Goal: Task Accomplishment & Management: Manage account settings

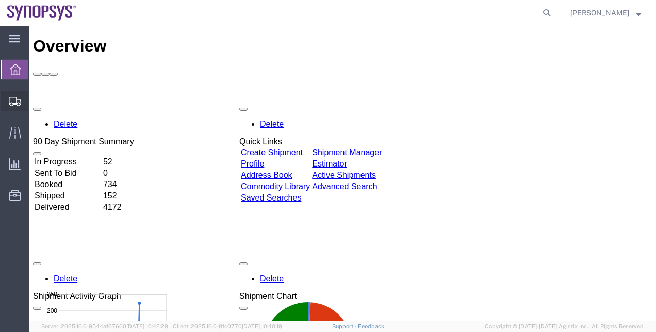
click at [0, 0] on span "Shipment Manager" at bounding box center [0, 0] width 0 height 0
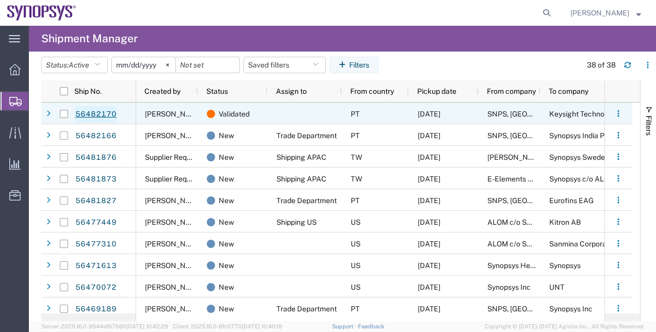
click at [109, 120] on link "56482170" at bounding box center [96, 114] width 42 height 16
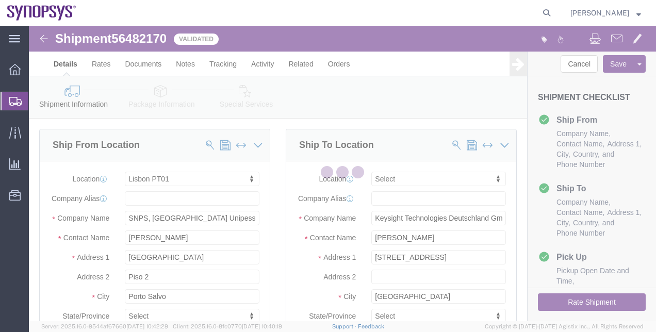
select select "63152"
select select
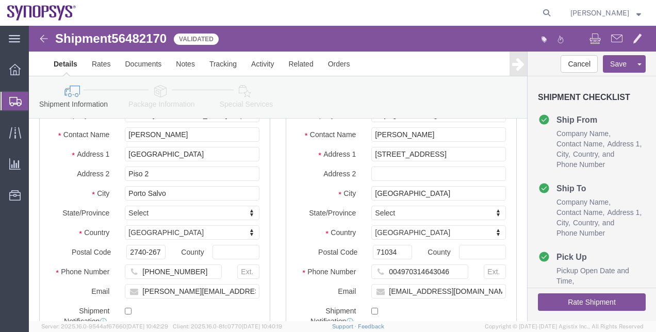
scroll to position [52, 0]
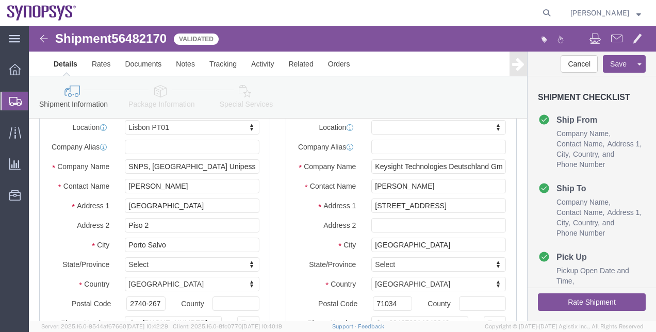
click icon
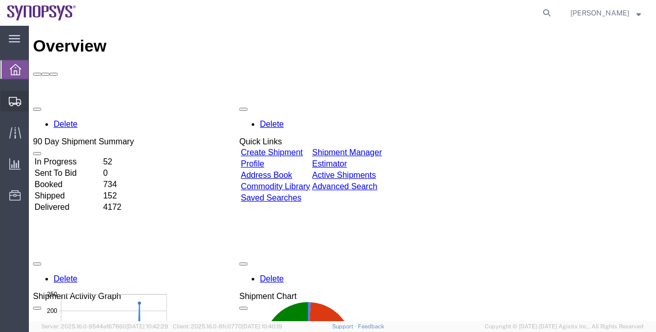
click at [0, 0] on span "Shipment Manager" at bounding box center [0, 0] width 0 height 0
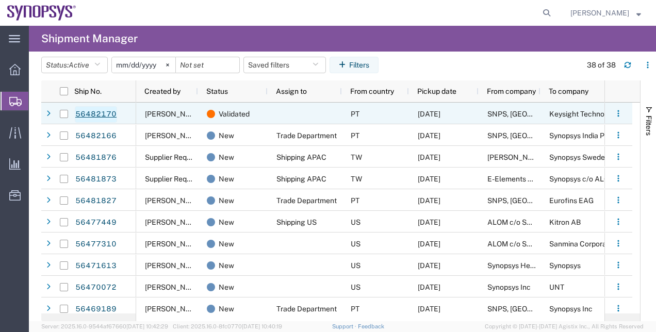
click at [88, 112] on link "56482170" at bounding box center [96, 114] width 42 height 16
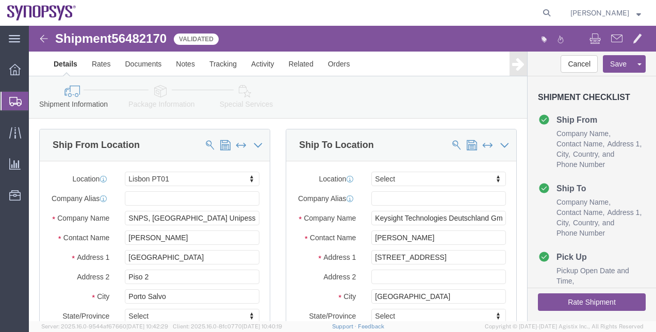
select select "63152"
select select
click link "Package Information"
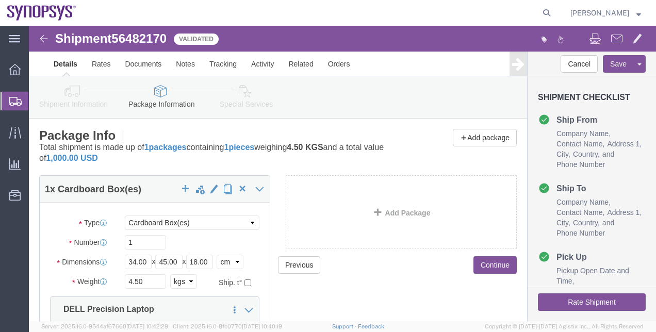
scroll to position [103, 0]
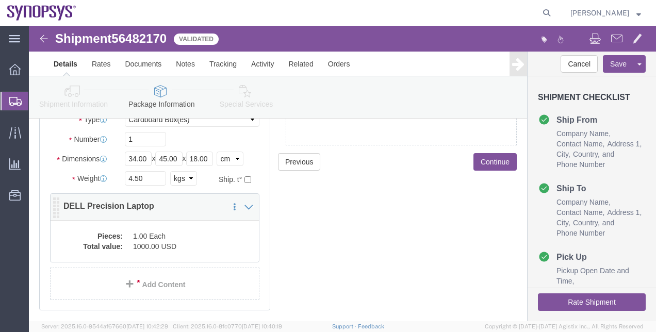
click dd "1.00 Each"
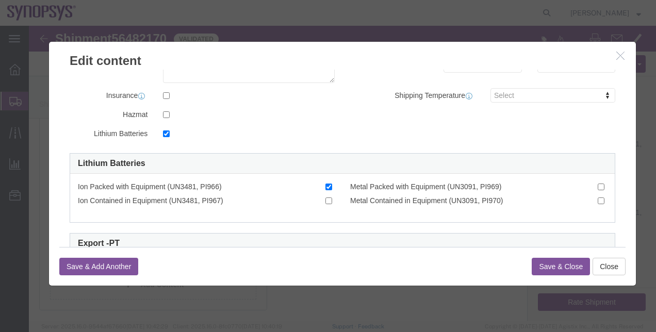
scroll to position [309, 0]
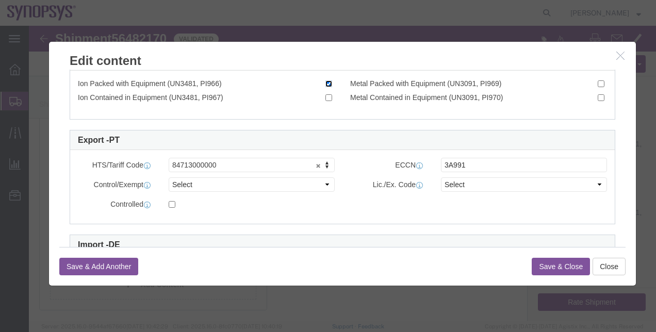
click input "Ion Packed with Equipment (UN3481, PI966)"
checkbox input "false"
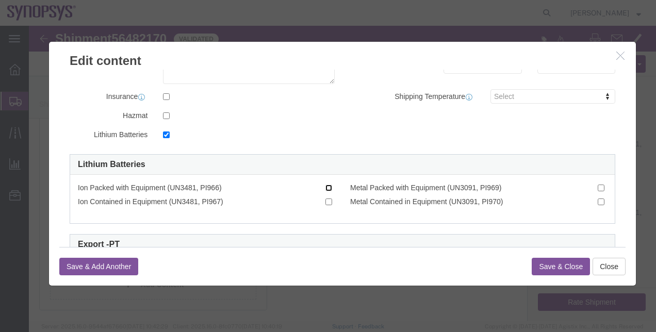
scroll to position [206, 0]
click label
click input "checkbox"
checkbox input "false"
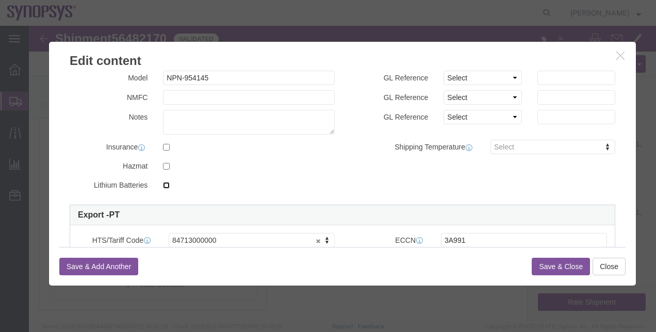
scroll to position [309, 0]
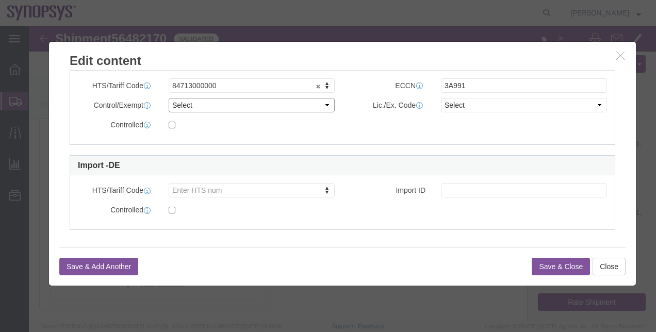
click select "Select ATF BIS DEA EPA FDA FTR ITAR OFAC Other (OPA)"
select select "BIS"
click select "Select ATF BIS DEA EPA FDA FTR ITAR OFAC Other (OPA)"
click select "Select AGR-Agricultural APP-Computers APR-Additional Permissive Exports AVS-Air…"
select select "NLR"
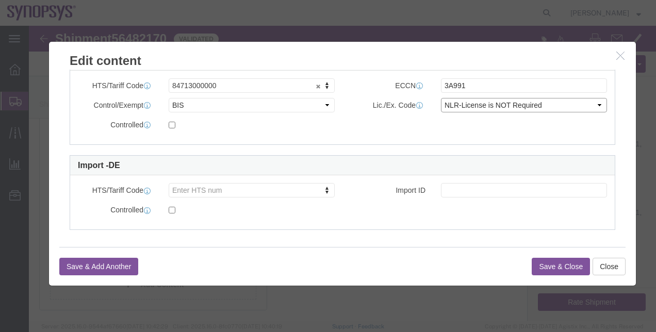
click select "Select AGR-Agricultural APP-Computers APR-Additional Permissive Exports AVS-Air…"
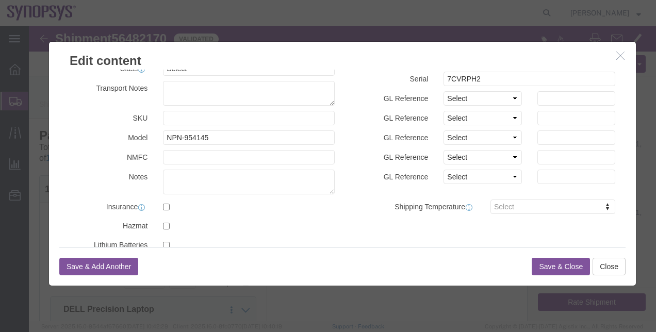
scroll to position [103, 0]
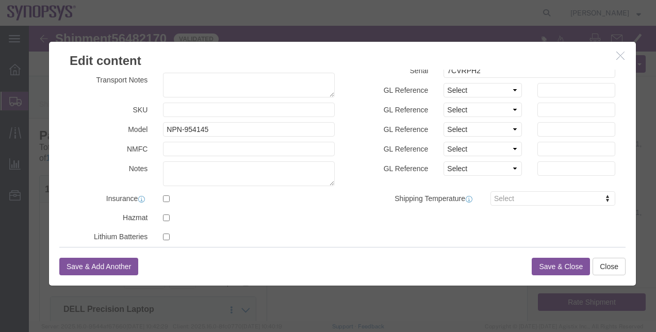
click button "Save & Close"
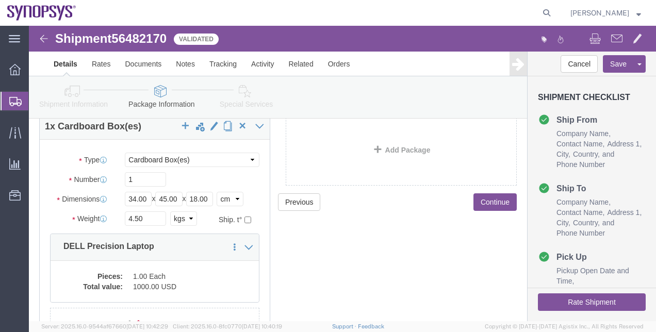
scroll to position [32, 0]
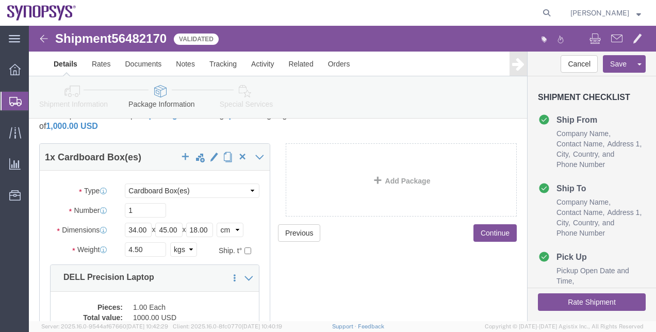
click icon
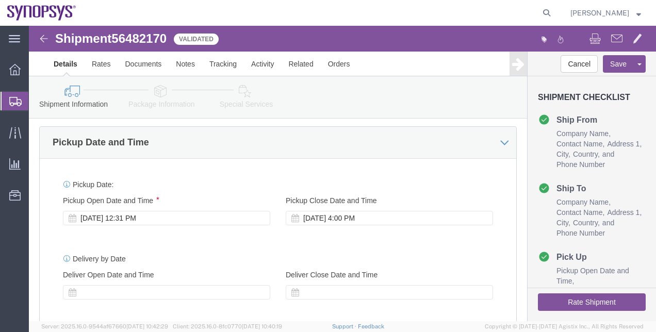
scroll to position [393, 0]
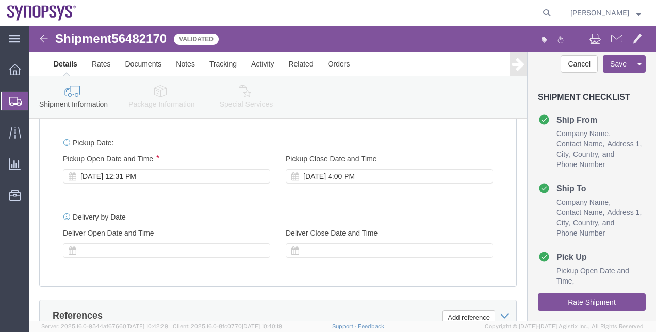
click icon
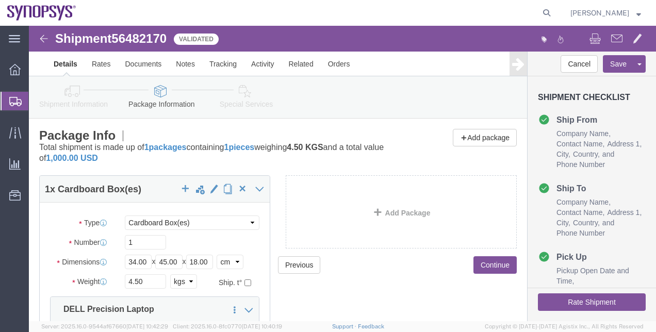
click icon
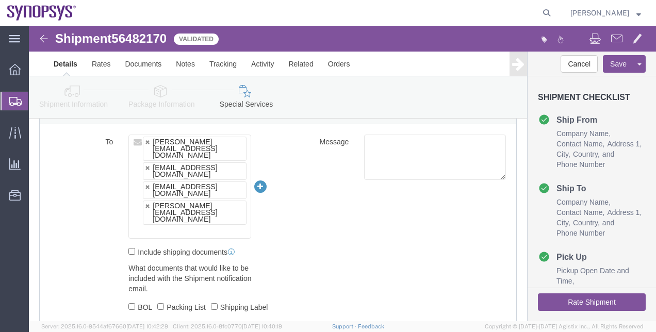
scroll to position [670, 0]
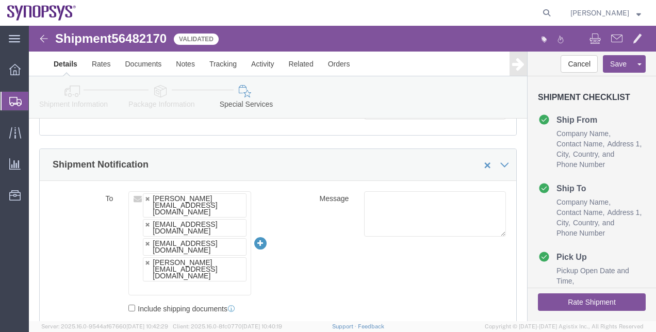
click link "Package Information"
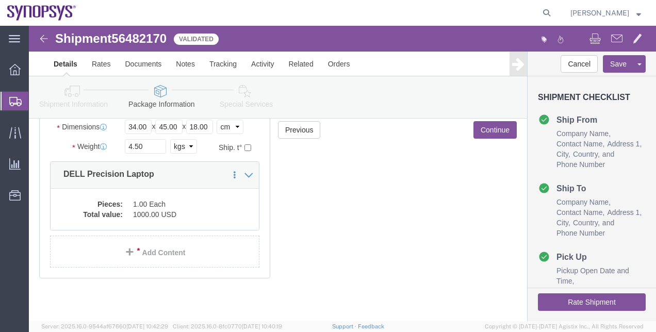
click link "Shipment Information"
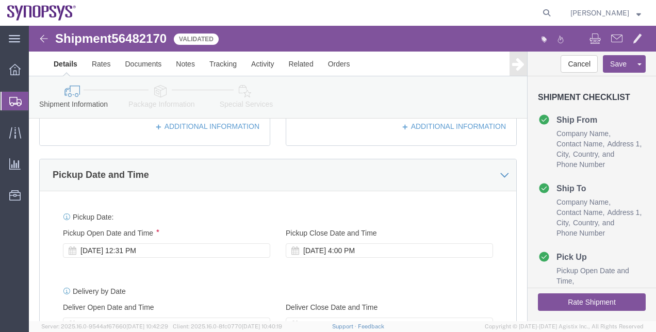
click link "Package Information"
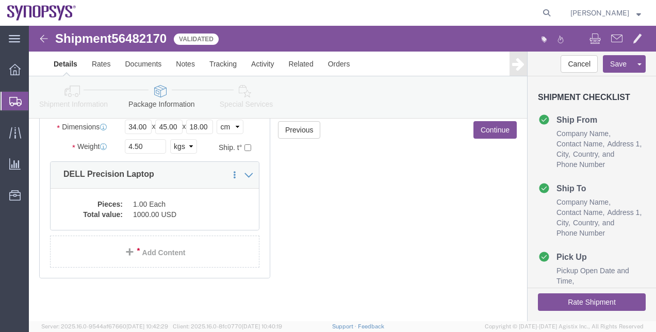
click link "Special Services"
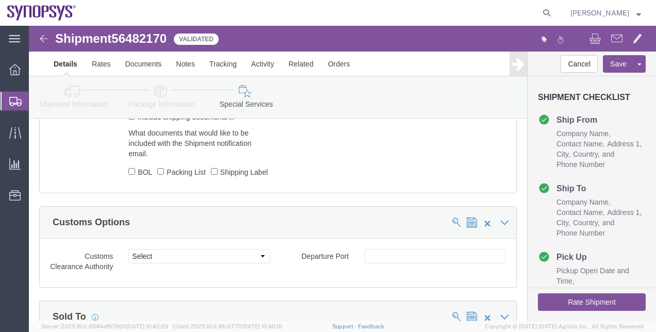
click icon
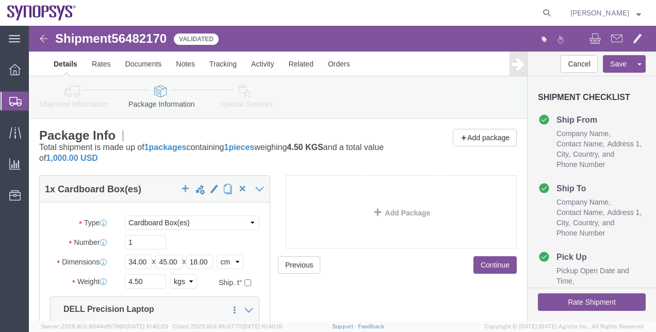
click link "Shipment Information"
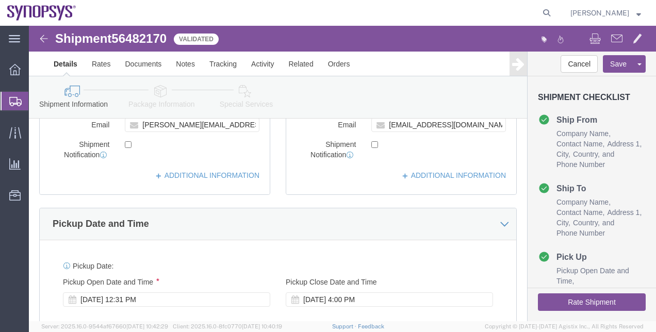
scroll to position [361, 0]
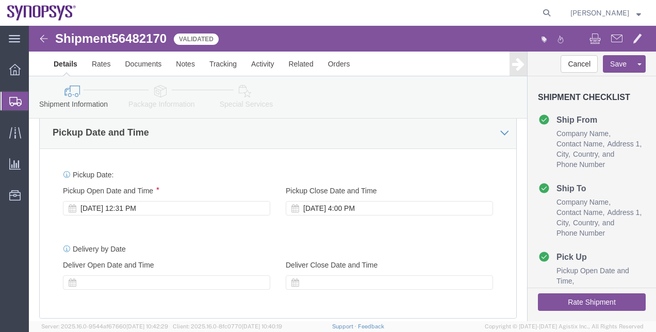
click button "Rate Shipment"
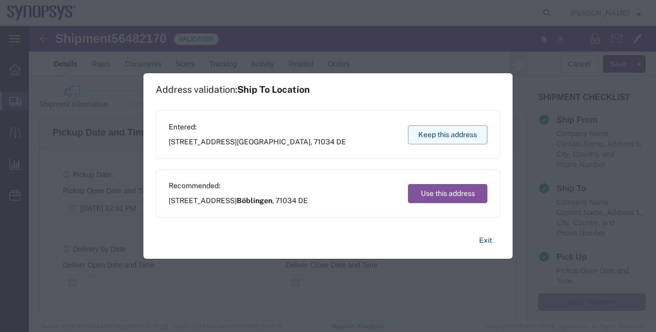
click at [446, 141] on button "Keep this address" at bounding box center [447, 134] width 79 height 19
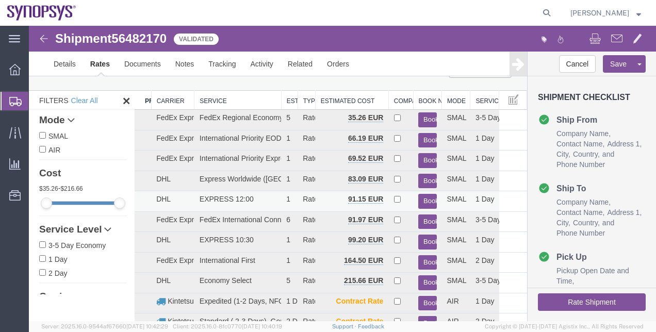
scroll to position [0, 0]
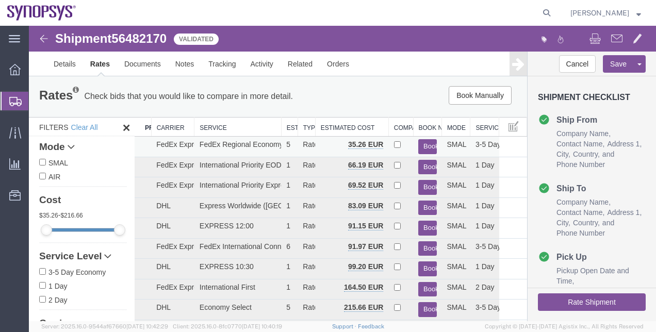
click at [418, 152] on button "Book" at bounding box center [427, 146] width 18 height 15
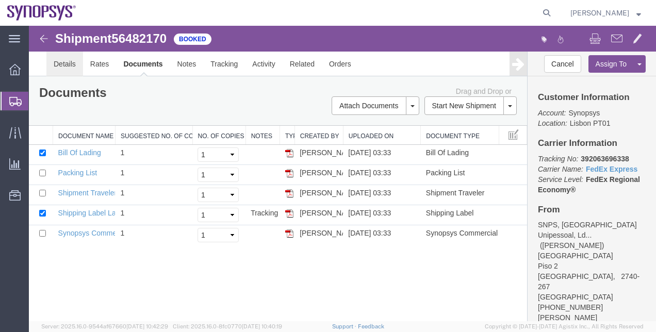
click at [67, 57] on link "Details" at bounding box center [64, 64] width 37 height 25
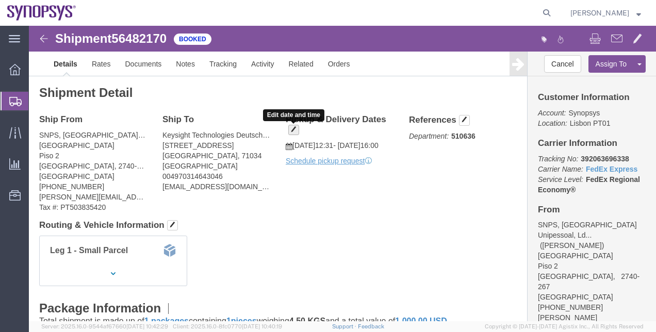
click span "button"
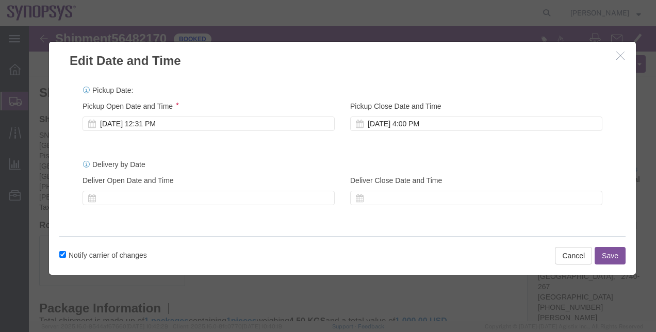
click div "Pickup Start Date Pickup Start Time Pickup Open Date and Time Aug 13 2025 12:31…"
click div "Aug 13 2025 12:31 PM"
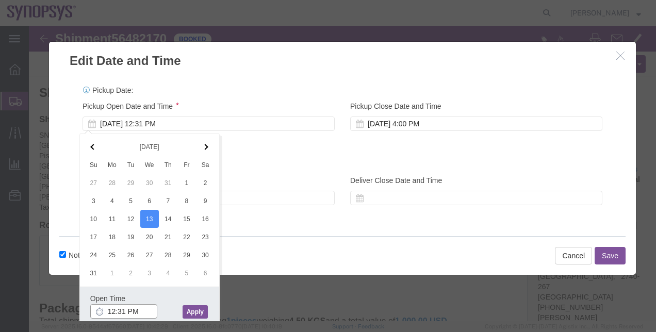
click input "12:31 PM"
click input "12:30 PM"
click input "2:30 PM"
type input "2:00 PM"
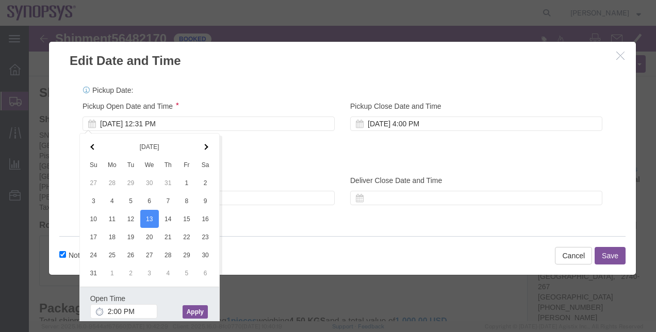
click div "Open Time 2:00 PM Aug 13 2025 12:31 PM - Aug 13 2025 12:31 PM Cancel Apply"
click button "Apply"
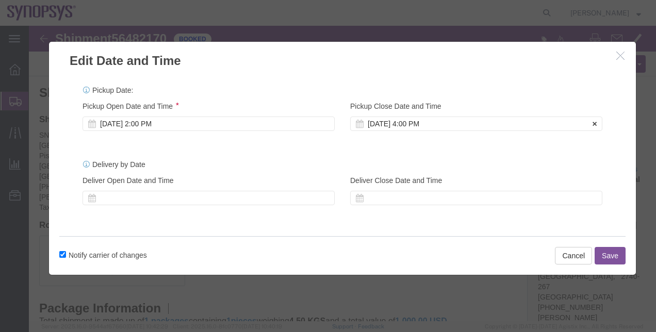
click div "[DATE] 4:00 PM"
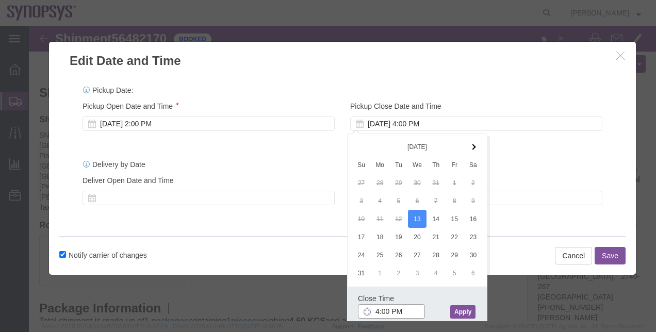
click input "4:00 PM"
type input "4:30 PM"
click button "Apply"
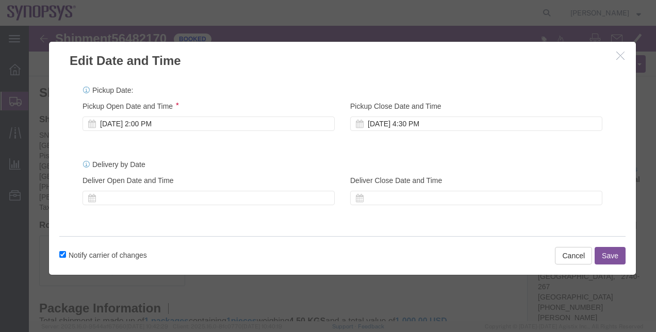
click button "Save"
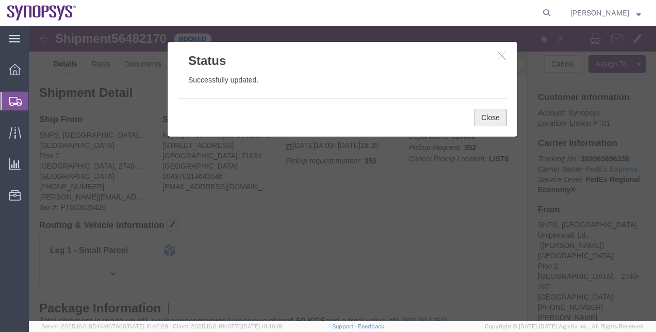
click button "Close"
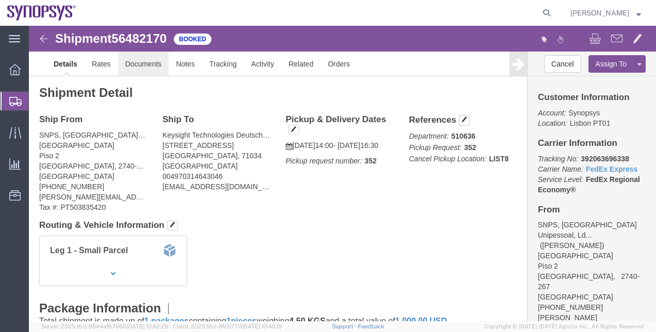
click link "Documents"
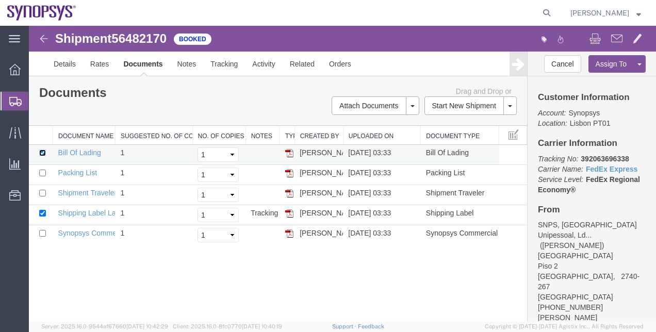
click at [41, 150] on input "checkbox" at bounding box center [42, 152] width 7 height 7
checkbox input "false"
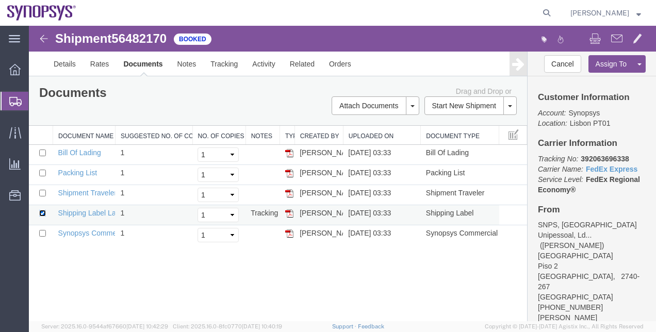
click at [43, 213] on input "checkbox" at bounding box center [42, 213] width 7 height 7
checkbox input "false"
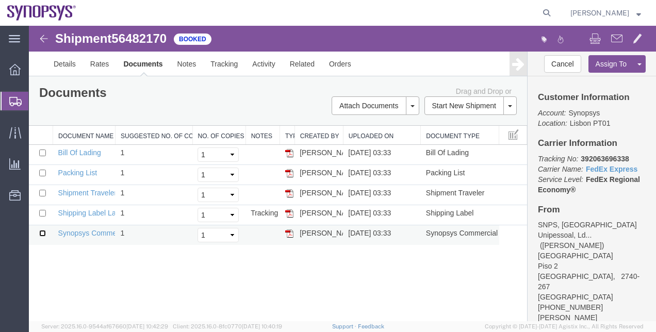
click at [45, 233] on input "checkbox" at bounding box center [42, 233] width 7 height 7
checkbox input "true"
click at [46, 174] on td at bounding box center [41, 175] width 24 height 20
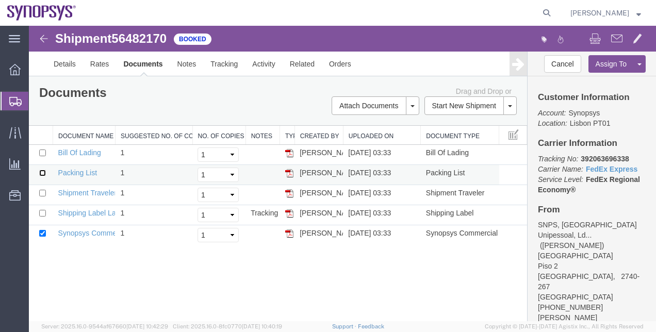
click at [39, 171] on input "checkbox" at bounding box center [42, 173] width 7 height 7
checkbox input "true"
click at [616, 41] on span at bounding box center [616, 38] width 11 height 12
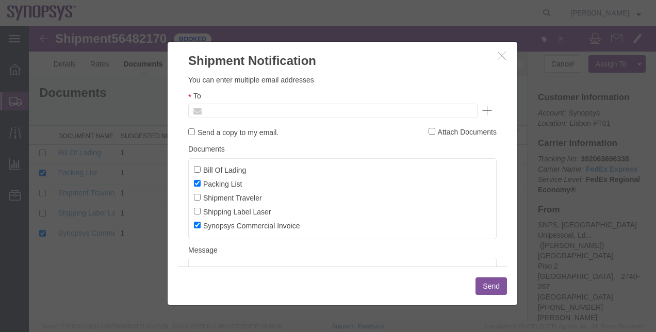
click at [264, 113] on input "text" at bounding box center [263, 110] width 121 height 13
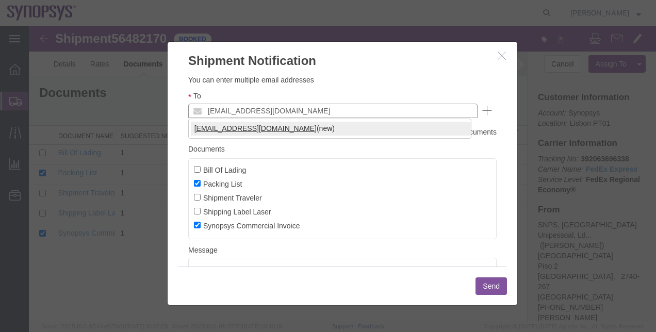
type input "rvarela@synopsys.com"
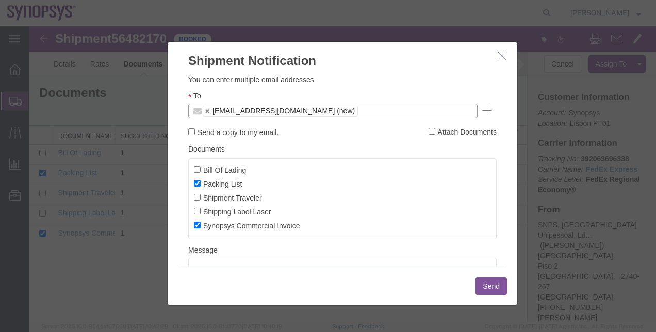
click at [247, 211] on label "Shipping Label Laser" at bounding box center [232, 211] width 77 height 11
click at [200, 211] on input "Shipping Label Laser" at bounding box center [197, 211] width 7 height 7
checkbox input "true"
click at [477, 283] on button "Send" at bounding box center [490, 286] width 31 height 18
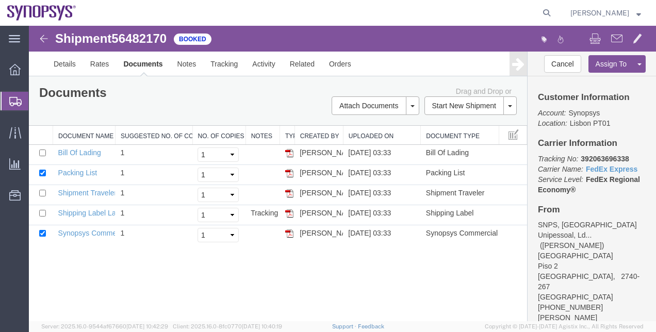
click at [0, 0] on span "Shipment Manager" at bounding box center [0, 0] width 0 height 0
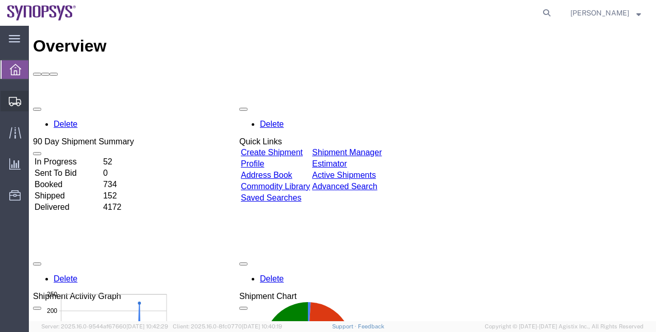
click at [0, 0] on span "Shipment Manager" at bounding box center [0, 0] width 0 height 0
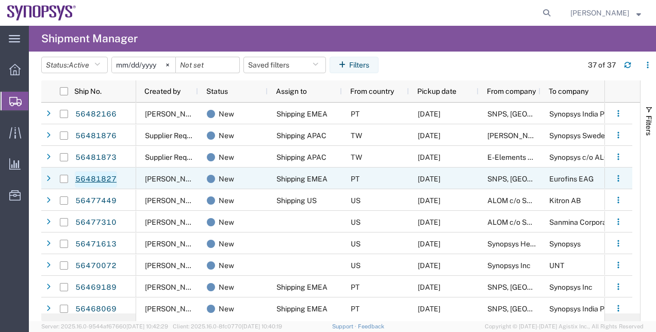
click at [98, 180] on link "56481827" at bounding box center [96, 179] width 42 height 16
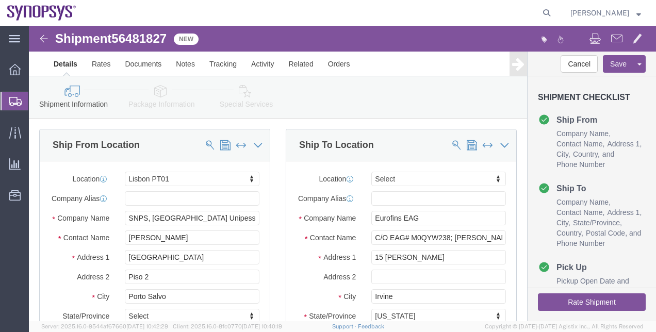
select select "63152"
select select
click div "Shipment Information Package Information Special Services"
drag, startPoint x: 136, startPoint y: 83, endPoint x: 129, endPoint y: 78, distance: 8.5
click div "Shipment Information Package Information Special Services"
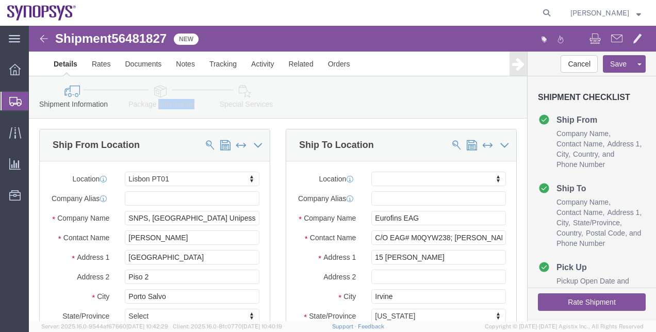
click link "Package Information"
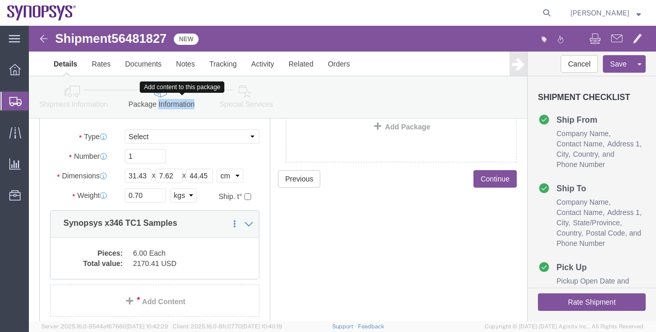
scroll to position [103, 0]
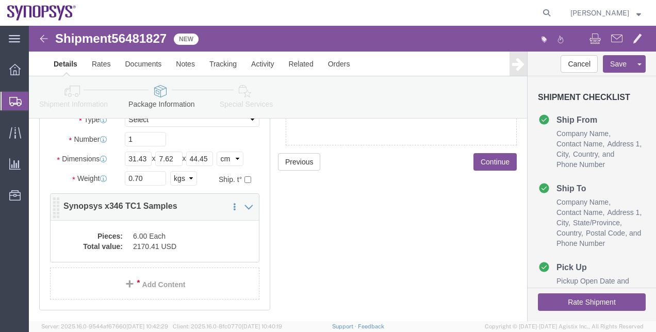
click dd "6.00 Each"
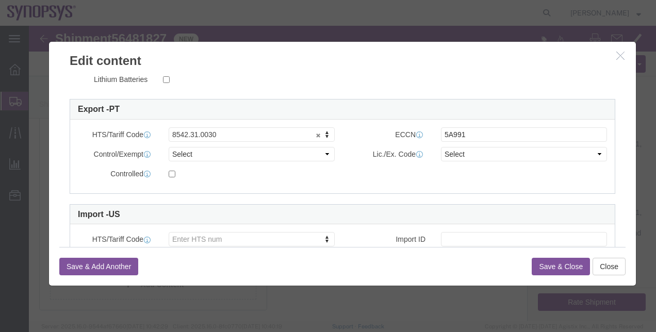
scroll to position [309, 0]
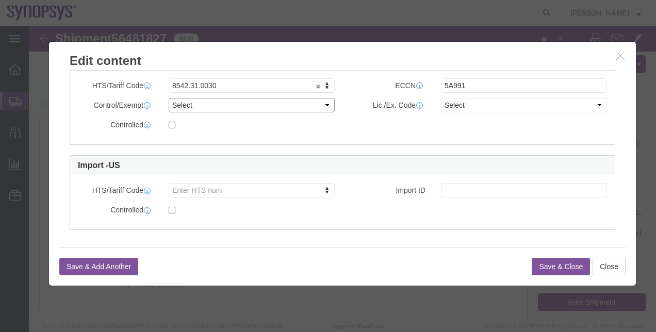
click select "Select ATF BIS DEA EPA FDA FTR ITAR OFAC Other (OPA)"
select select "BIS"
click select "Select ATF BIS DEA EPA FDA FTR ITAR OFAC Other (OPA)"
click select "Select AGR-Agricultural APP-Computers APR-Additional Permissive Exports AVS-Air…"
select select "NLR"
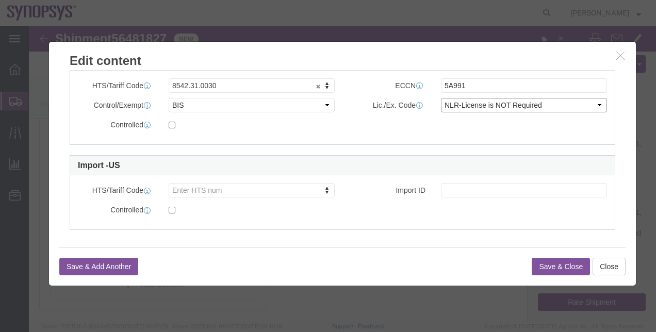
click select "Select AGR-Agricultural APP-Computers APR-Additional Permissive Exports AVS-Air…"
click button "Save & Close"
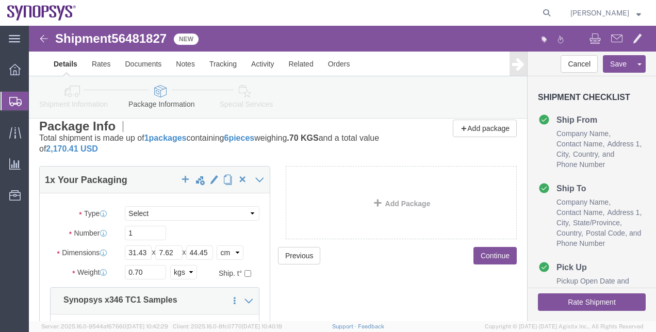
scroll to position [0, 0]
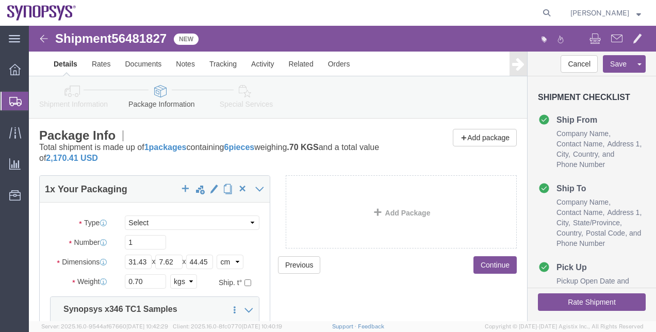
click icon
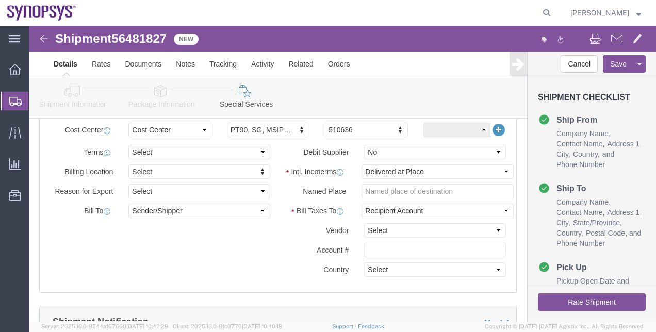
scroll to position [464, 0]
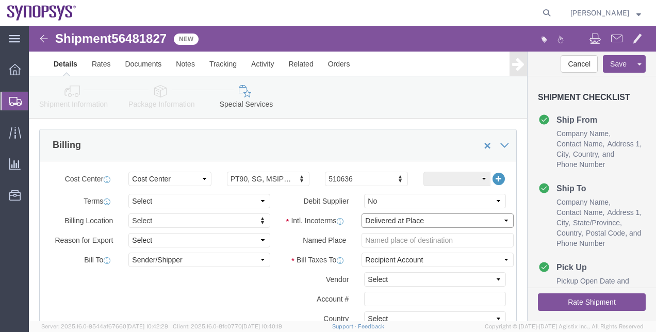
click select "Select Carriage Insurance Paid Carriage Paid To Cost and Freight Cost Insurance…"
select select "DDP"
click select "Select Carriage Insurance Paid Carriage Paid To Cost and Freight Cost Insurance…"
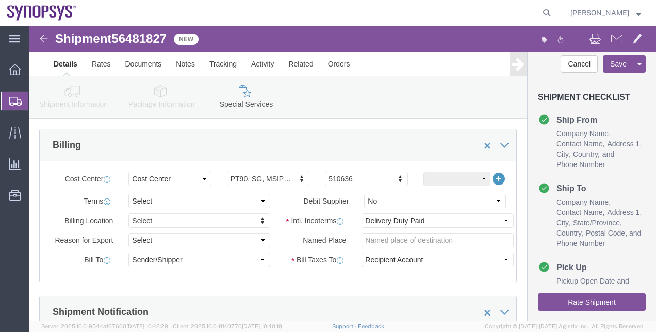
click link "Package Information"
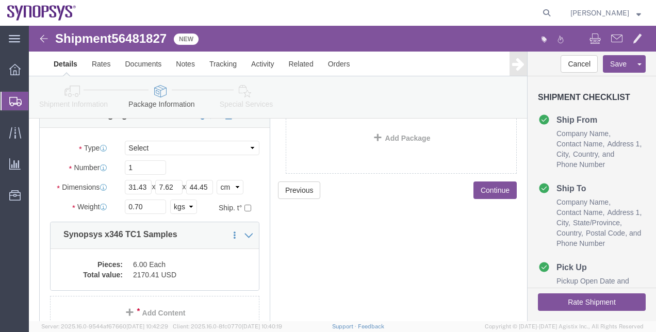
scroll to position [32, 0]
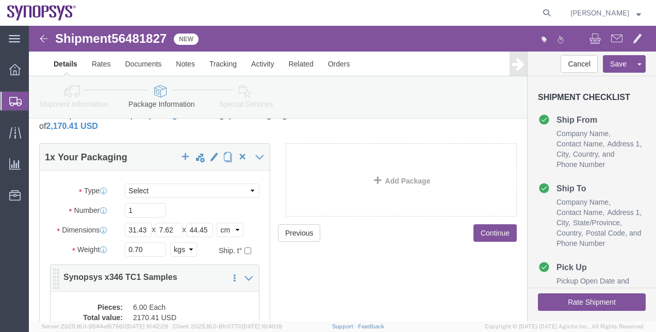
click dd "6.00 Each"
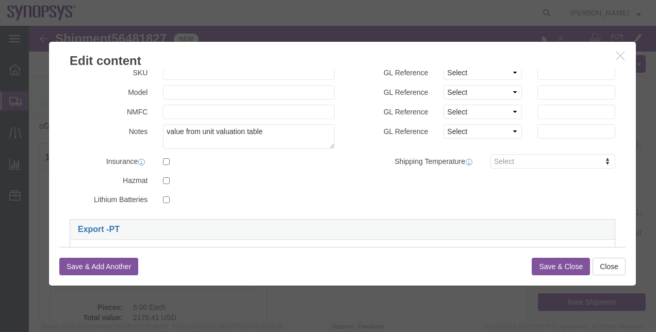
scroll to position [206, 0]
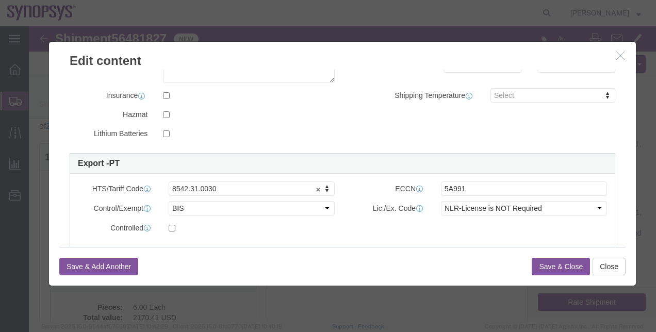
click button "button"
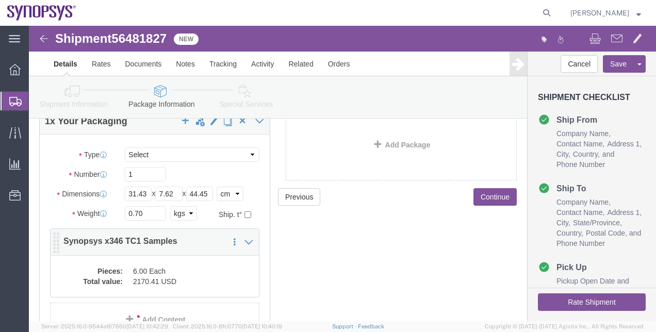
scroll to position [83, 0]
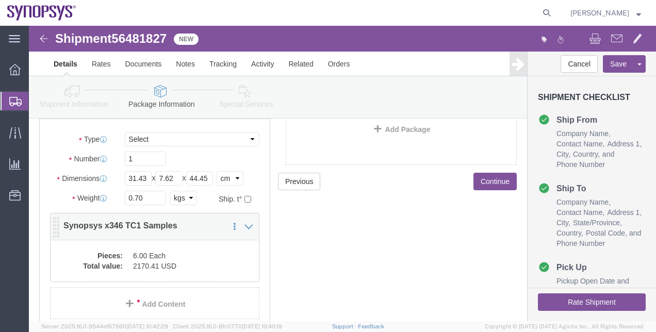
click dd "2170.41 USD"
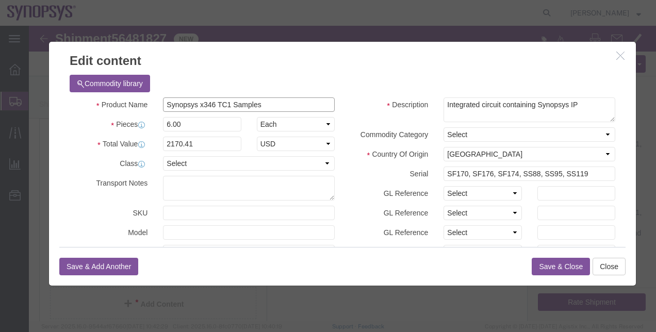
click input "Synopsys x346 TC1 Samples"
drag, startPoint x: 243, startPoint y: 77, endPoint x: 202, endPoint y: 77, distance: 40.7
click input "Synopsys x346 TC1 Samples"
paste input "Integrated Circuit Sample (US HTS: 8542.39.0000)"
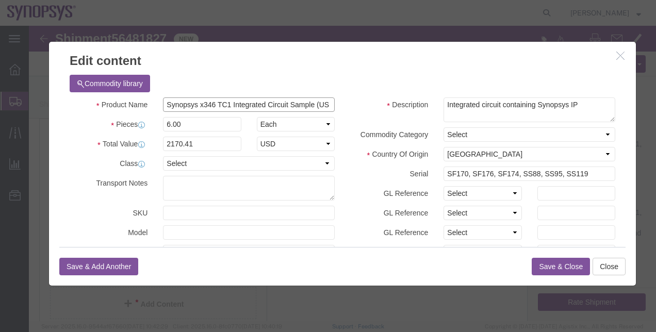
drag, startPoint x: 252, startPoint y: 81, endPoint x: 105, endPoint y: 76, distance: 146.5
click div "Product Name Synopsys x346 TC1 Integrated Circuit Sample (US HTS: 8542.39.0000)"
type input "Synopsys x346 TC1 Integrated Circuit Sample (US HTS: 8542.39.0000)"
click button "Save & Close"
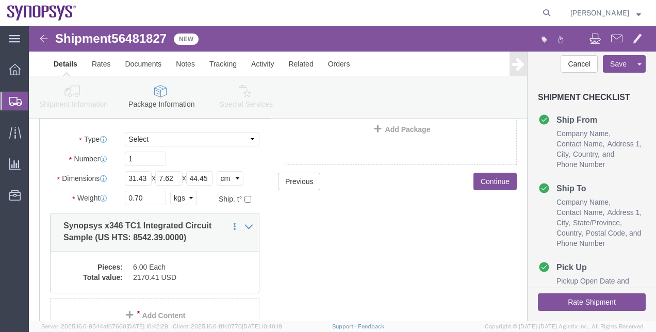
click link "Shipment Information"
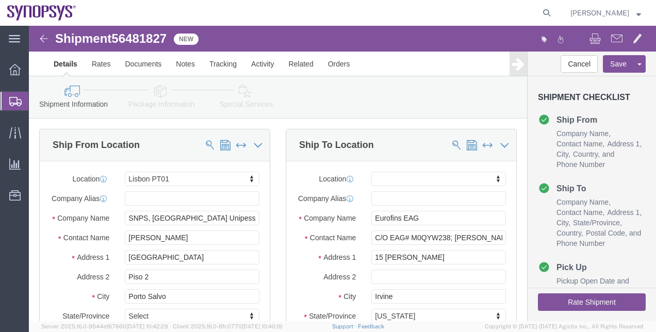
click icon
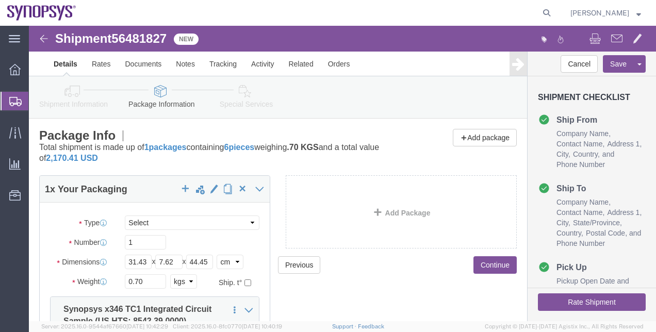
click icon
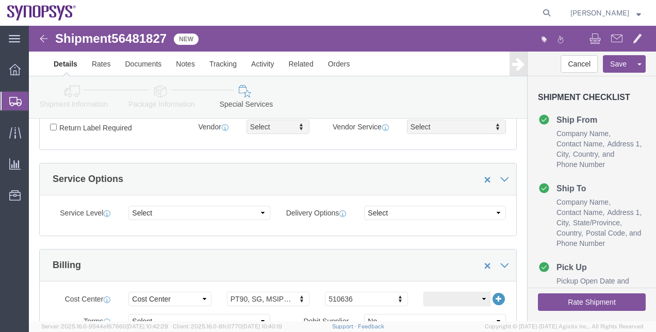
scroll to position [361, 0]
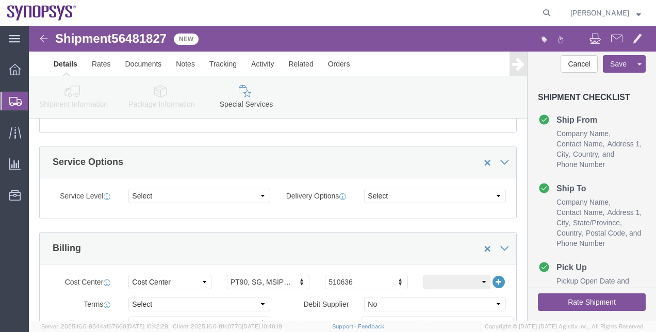
click button "Rate Shipment"
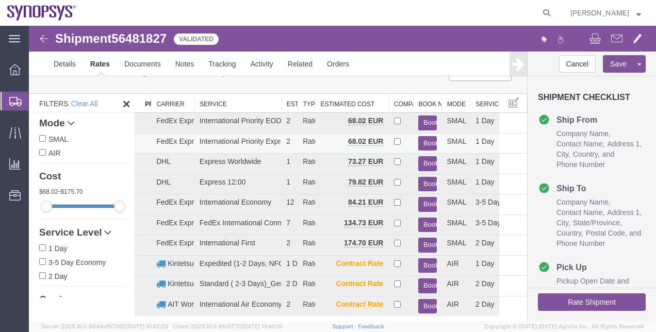
scroll to position [0, 0]
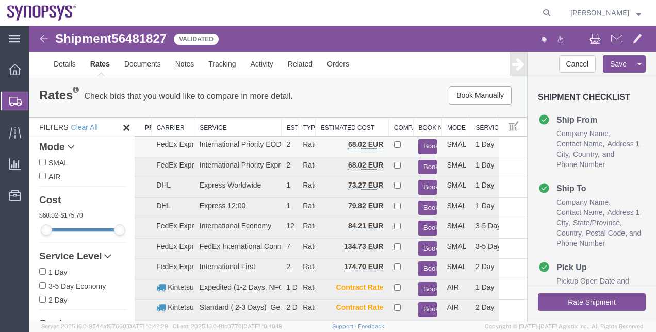
click at [421, 144] on button "Book" at bounding box center [427, 146] width 18 height 15
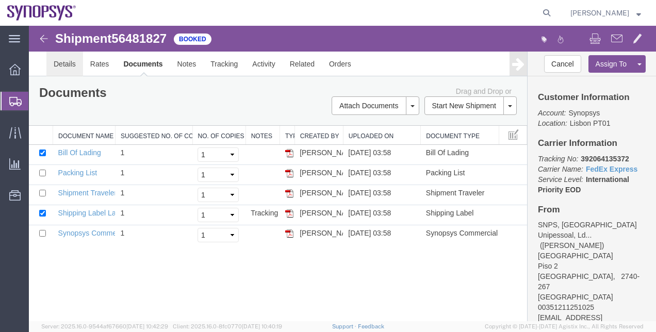
click at [69, 71] on link "Details" at bounding box center [64, 64] width 37 height 25
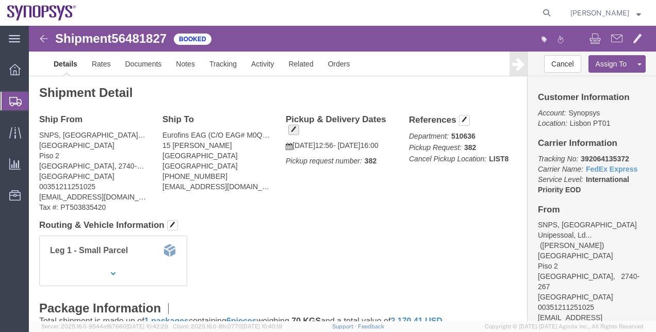
click h4 "Pickup & Delivery Dates"
click span "button"
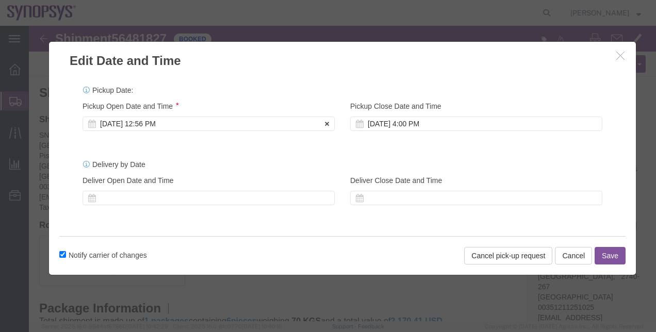
click div "[DATE] 12:56 PM"
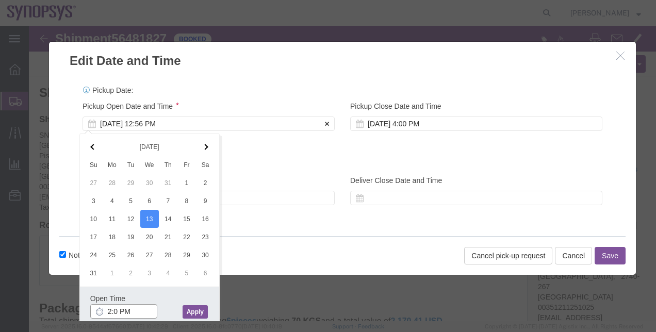
type input "2:00 PM"
click button "Apply"
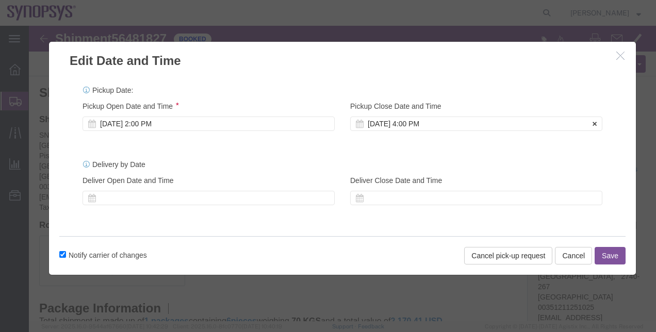
click div "[DATE] 4:00 PM"
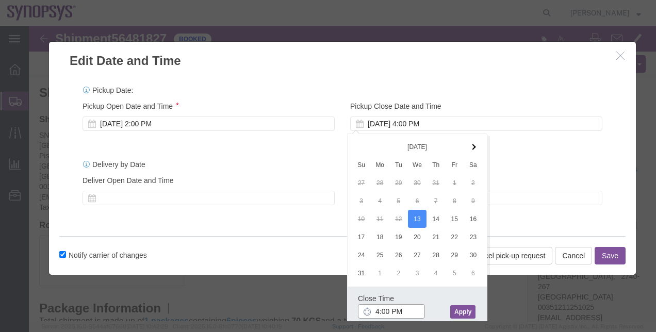
click input "4:00 PM"
type input "4:30 PM"
click button "Apply"
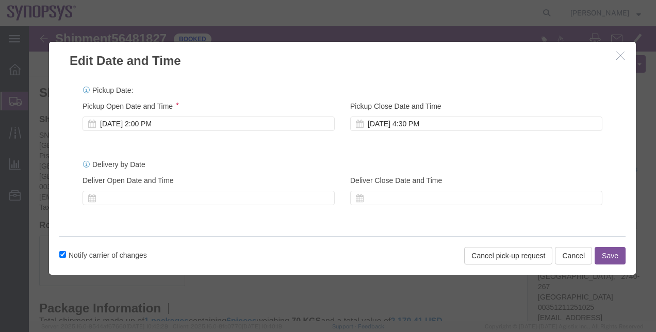
click button "Save"
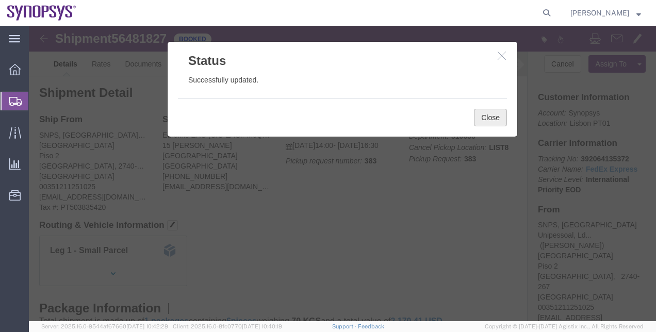
drag, startPoint x: 493, startPoint y: 118, endPoint x: 464, endPoint y: 92, distance: 38.7
click button "Close"
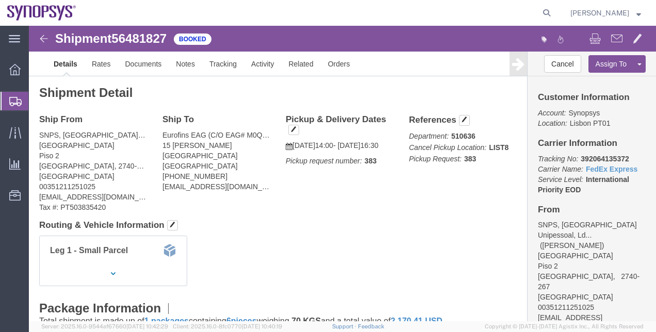
click at [0, 0] on span "Shipment Manager" at bounding box center [0, 0] width 0 height 0
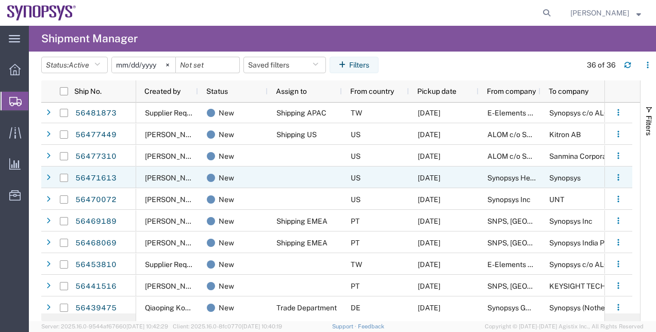
scroll to position [52, 0]
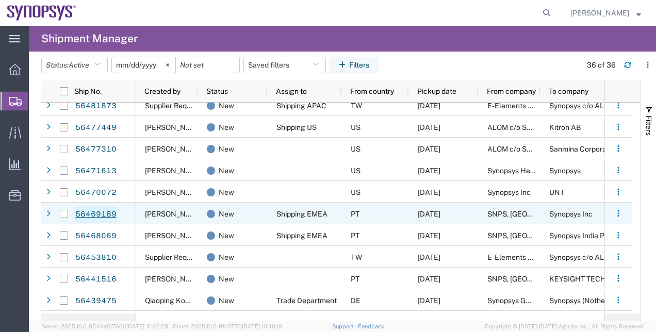
click at [107, 215] on link "56469189" at bounding box center [96, 214] width 42 height 16
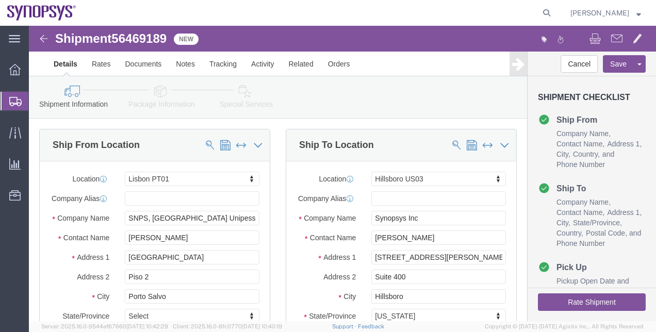
select select "63152"
select select "63190"
click icon
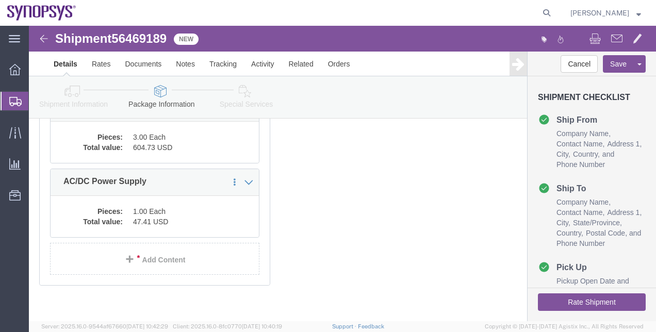
scroll to position [283, 0]
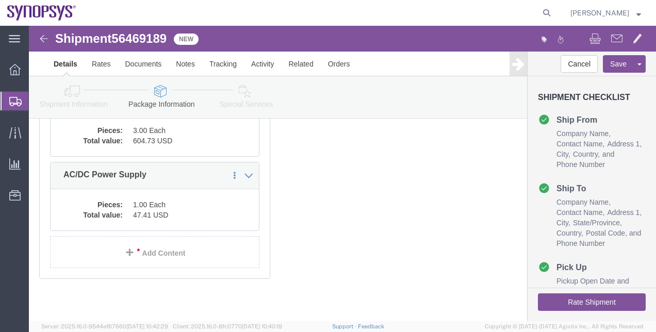
click dd "1.00 Each"
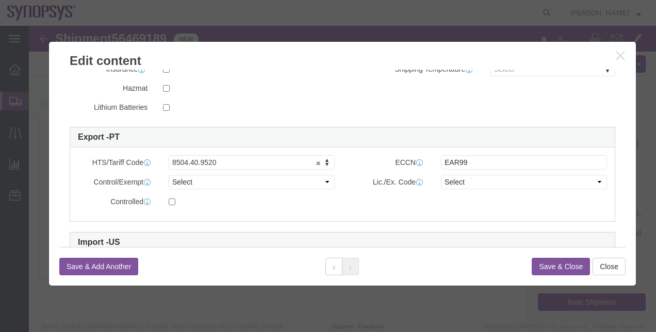
scroll to position [258, 0]
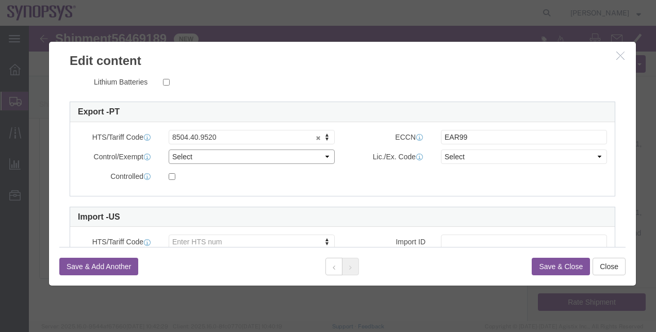
click select "Select ATF BIS DEA EPA FDA FTR ITAR OFAC Other (OPA)"
select select "BIS"
click select "Select ATF BIS DEA EPA FDA FTR ITAR OFAC Other (OPA)"
click select "Select AGR-Agricultural APP-Computers APR-Additional Permissive Exports AVS-Air…"
select select "NLR"
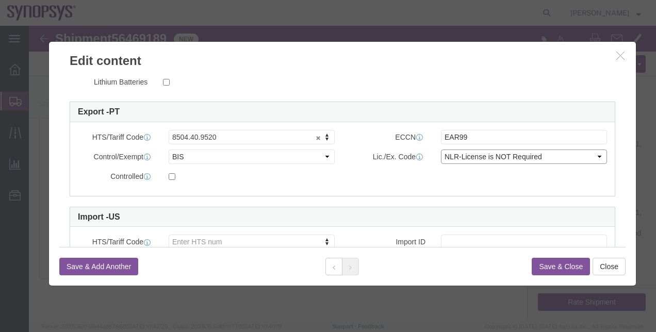
click select "Select AGR-Agricultural APP-Computers APR-Additional Permissive Exports AVS-Air…"
click button "Save & Close"
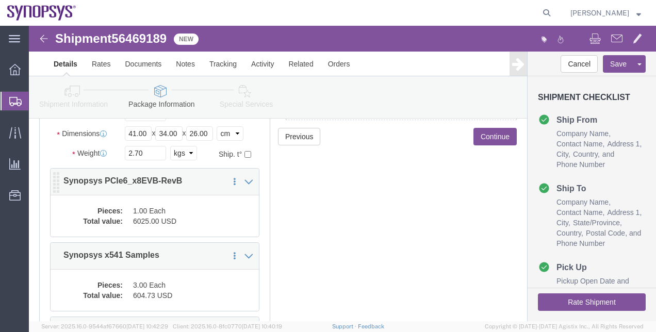
scroll to position [180, 0]
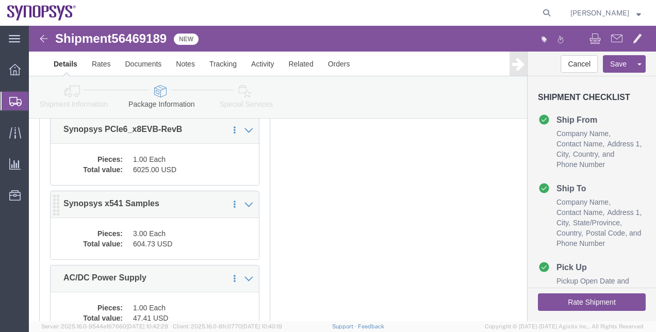
click dd "3.00 Each"
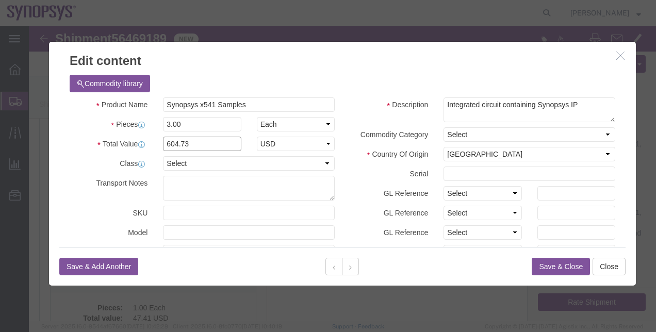
click input "604.73"
type input "604.74"
click button "Save & Close"
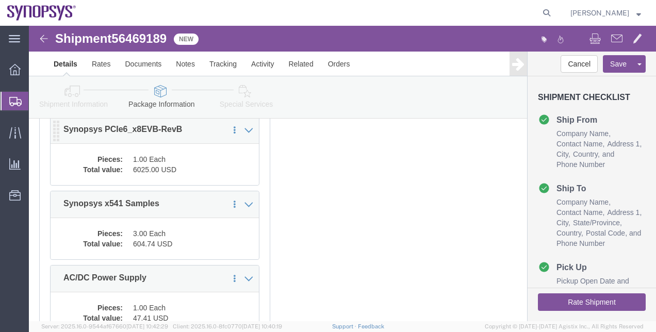
click dd "6025.00 USD"
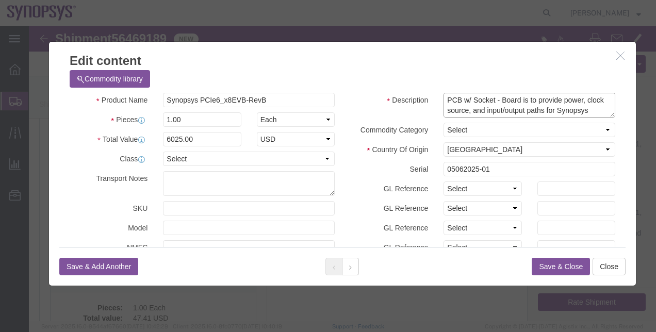
scroll to position [10, 0]
drag, startPoint x: 445, startPoint y: 79, endPoint x: 531, endPoint y: 94, distance: 87.4
click div "Description PCB w/ Socket - Board is to provide power, clock source, and input/…"
click div "Select Bag Barrels 100Board Feet Bottle Box Blister Pack Carats Can Capsule Car…"
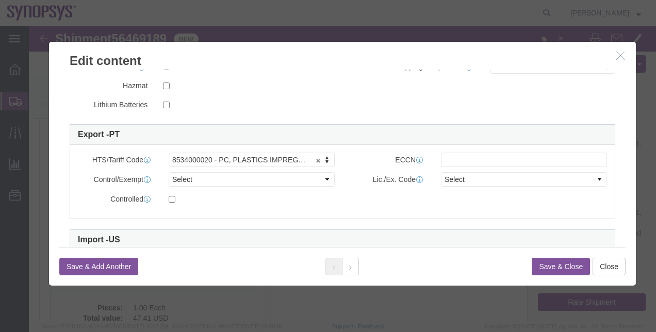
scroll to position [262, 0]
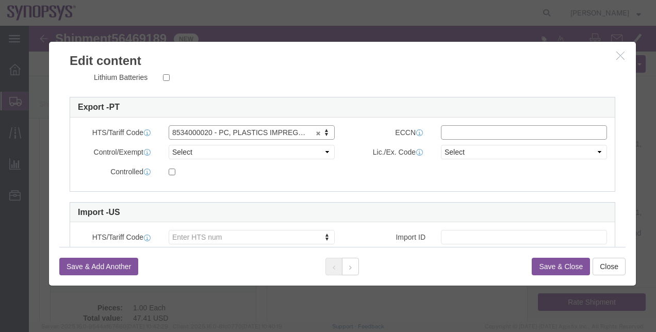
click input "text"
click div "HTS/Tariff Code 8534000020 - PC, PLASTICS IMPREGNATED, NOT FLEXIBLE TYPE, HAVIN…"
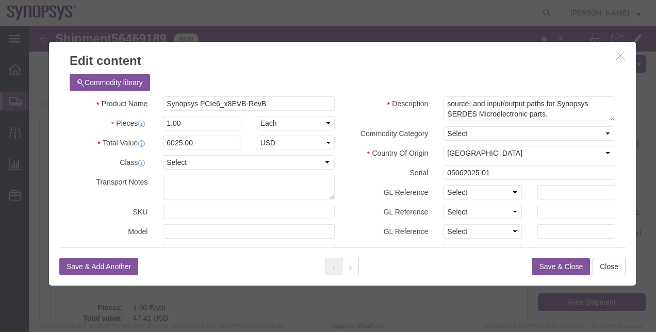
scroll to position [0, 0]
click button "button"
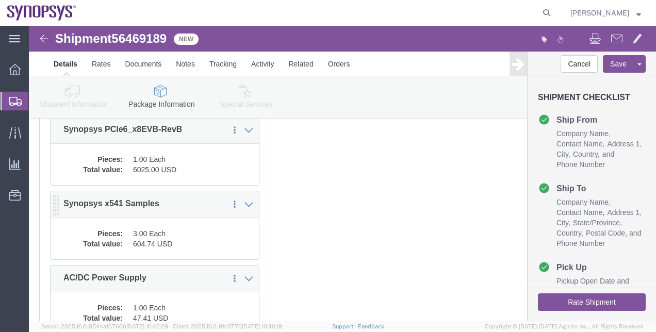
click div "Pieces: 3.00 Each Total value: 604.74 USD"
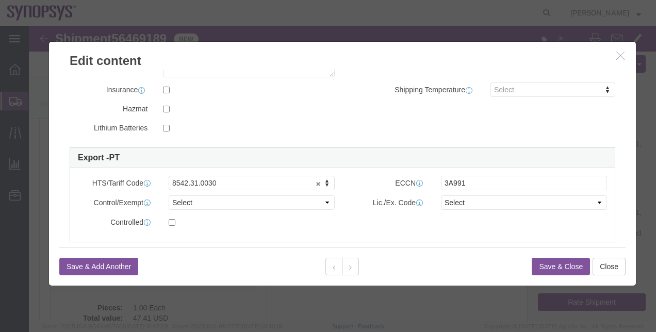
scroll to position [211, 0]
click icon "button"
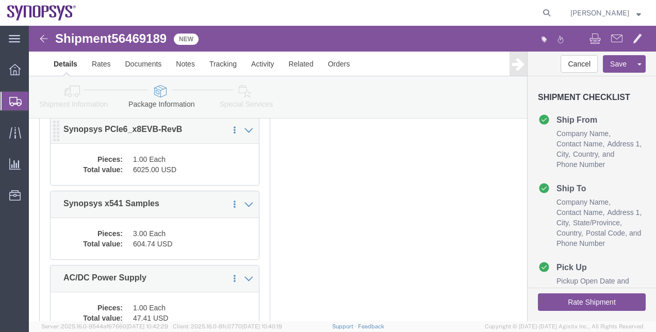
click div "Pieces: 1.00 Each Total value: 6025.00 USD"
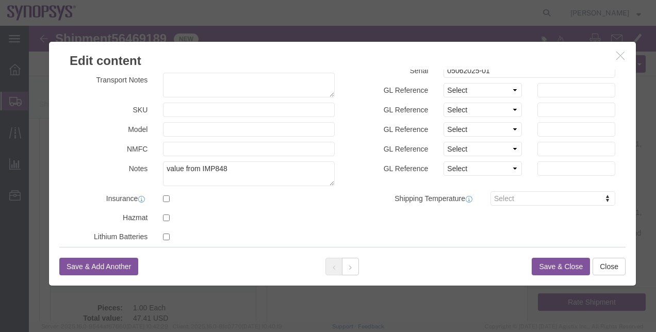
scroll to position [0, 0]
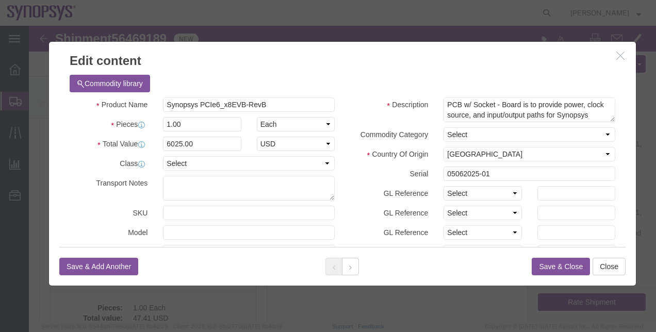
click button "button"
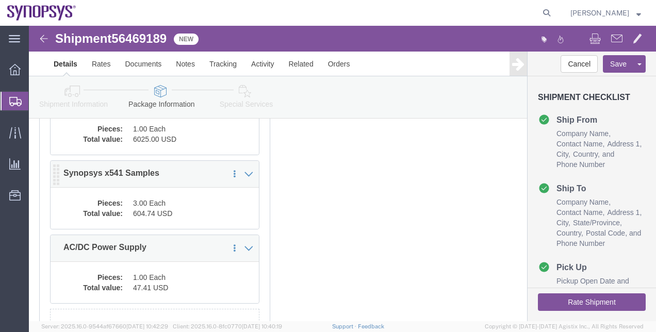
scroll to position [231, 0]
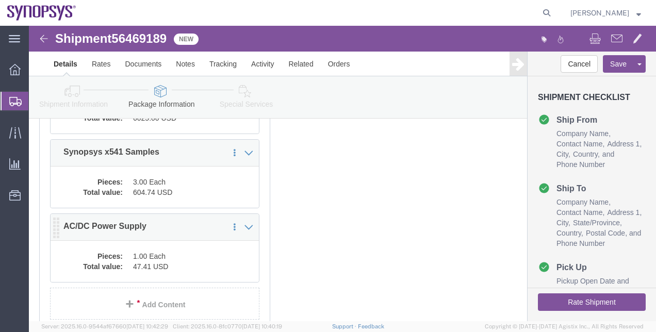
click dd "1.00 Each"
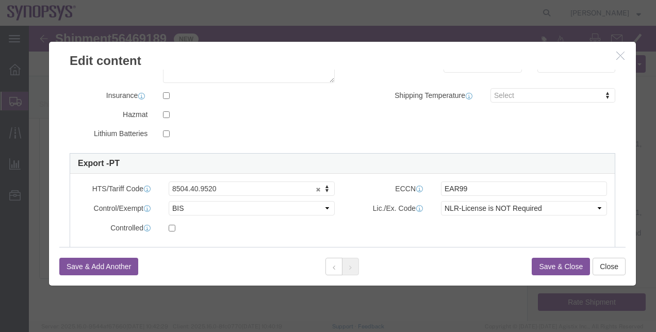
scroll to position [309, 0]
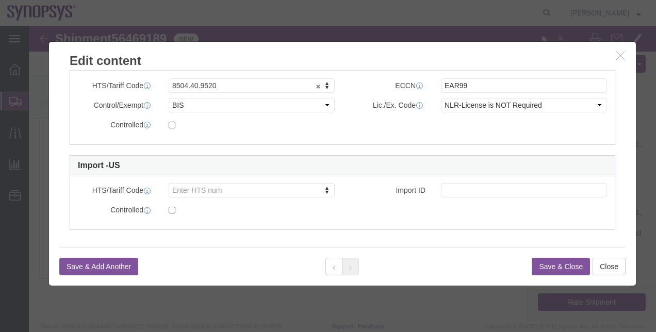
click icon "button"
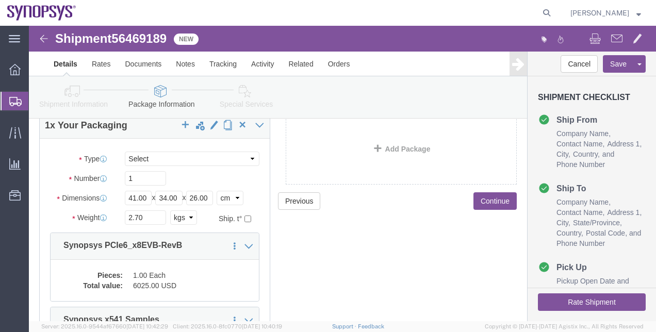
scroll to position [103, 0]
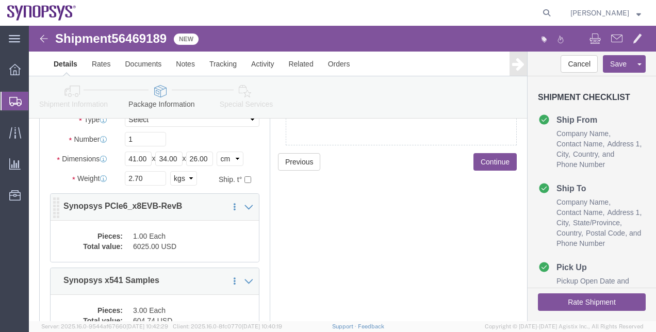
click dd "1.00 Each"
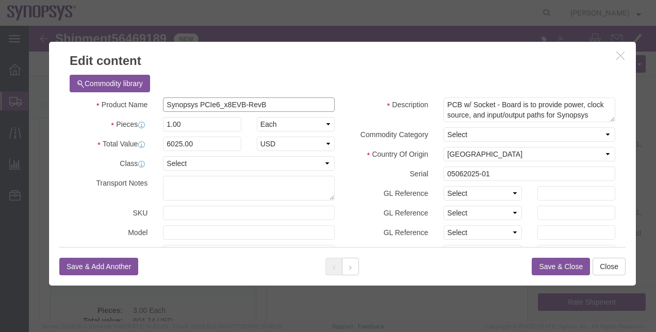
drag, startPoint x: 245, startPoint y: 78, endPoint x: 117, endPoint y: 79, distance: 128.3
click div "Product Name Synopsys PCIe6_x8EVB-RevB"
click icon "button"
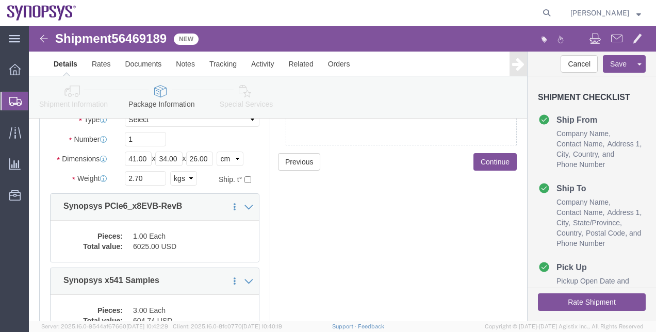
click at [0, 0] on span "Shipment Manager" at bounding box center [0, 0] width 0 height 0
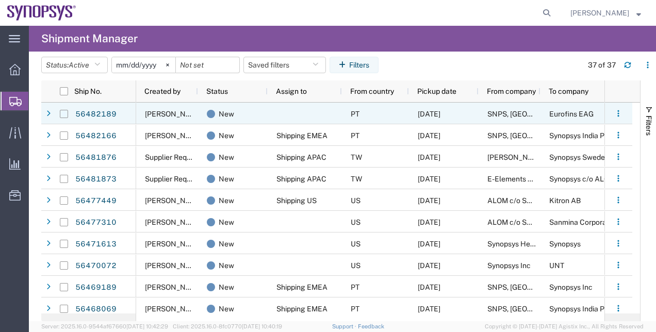
click at [62, 114] on input "Press Space to toggle row selection (unchecked)" at bounding box center [64, 114] width 8 height 8
checkbox input "true"
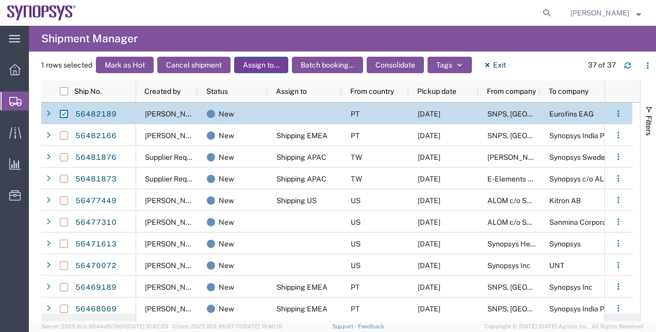
click at [258, 66] on button "Assign to..." at bounding box center [261, 65] width 54 height 16
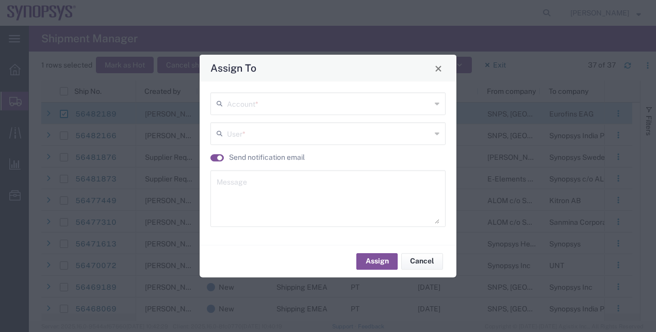
click at [253, 97] on input "text" at bounding box center [329, 103] width 204 height 18
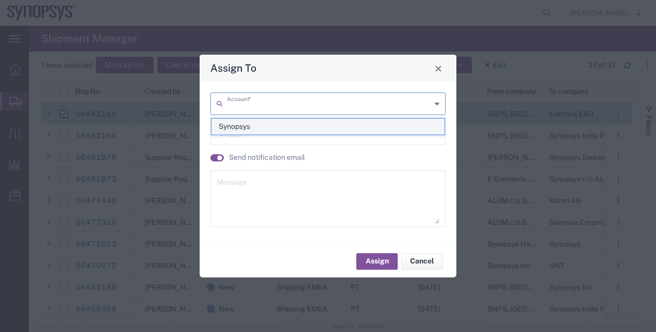
click at [240, 122] on span "Synopsys" at bounding box center [327, 127] width 233 height 16
type input "Synopsys"
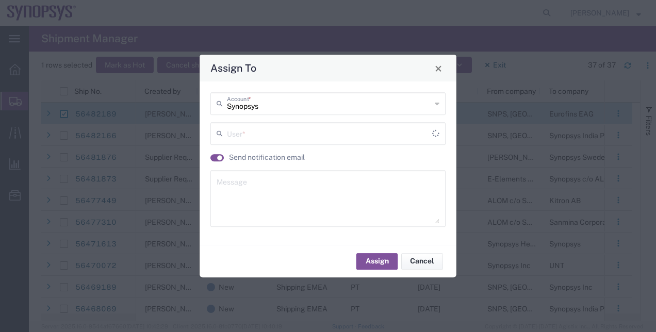
click at [236, 139] on input "text" at bounding box center [329, 133] width 205 height 18
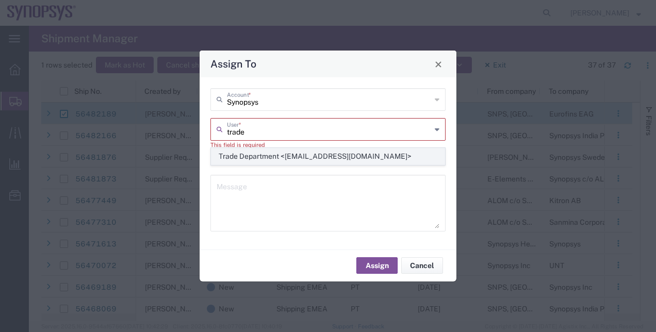
click at [297, 153] on span "Trade Department <[EMAIL_ADDRESS][DOMAIN_NAME]>" at bounding box center [327, 156] width 233 height 16
type input "Trade Department <[EMAIL_ADDRESS][DOMAIN_NAME]>"
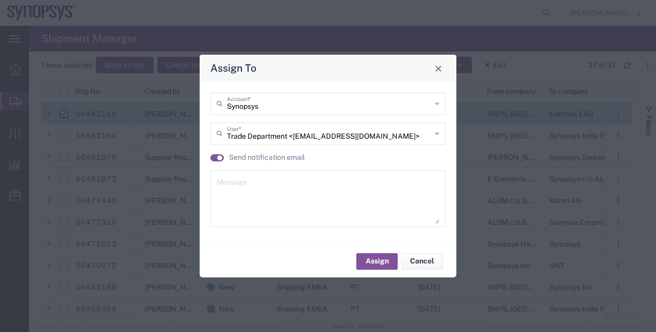
click at [285, 184] on textarea at bounding box center [327, 198] width 223 height 51
type textarea "."
click at [393, 260] on button "Assign" at bounding box center [376, 261] width 41 height 16
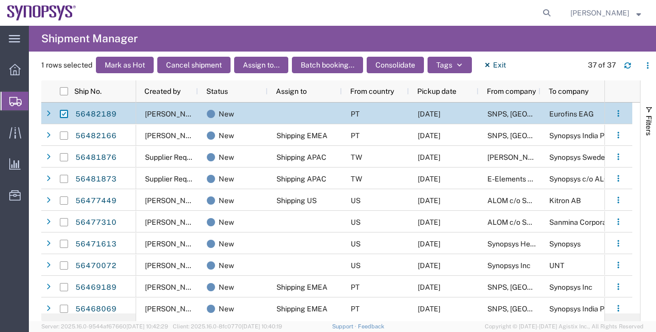
click at [62, 114] on input "Press Space to toggle row selection (checked)" at bounding box center [64, 114] width 8 height 8
checkbox input "false"
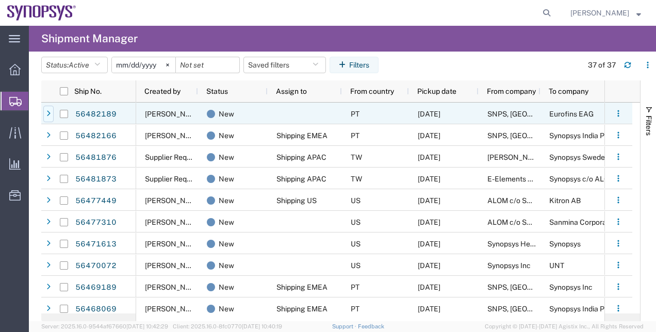
click at [47, 113] on icon at bounding box center [48, 113] width 4 height 7
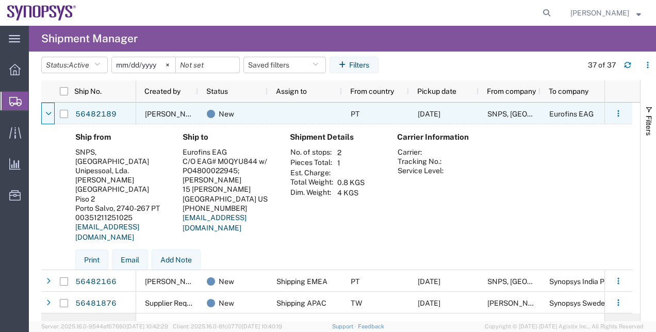
click at [47, 113] on icon at bounding box center [48, 113] width 6 height 7
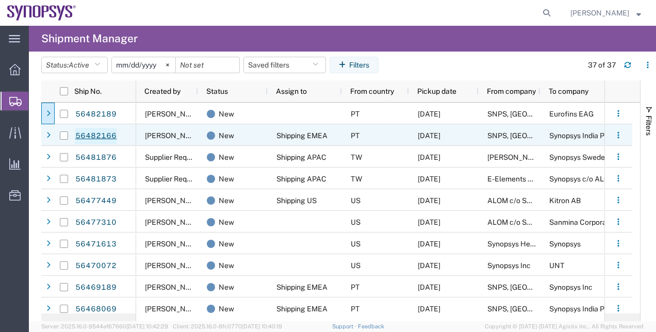
click at [84, 128] on link "56482166" at bounding box center [96, 136] width 42 height 16
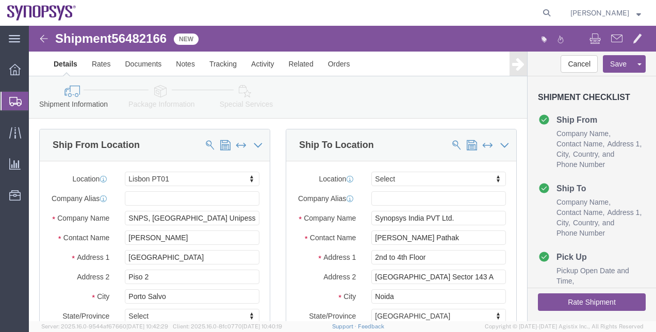
select select "63152"
select select
click link "Package Information"
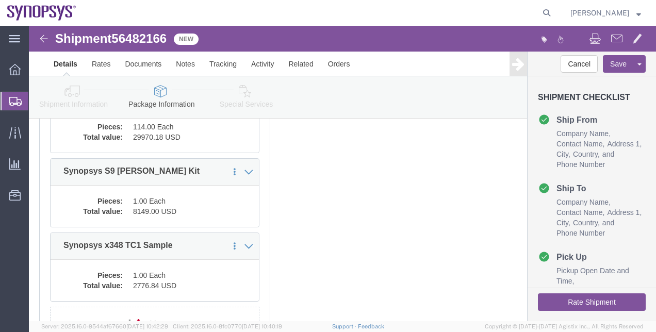
scroll to position [155, 0]
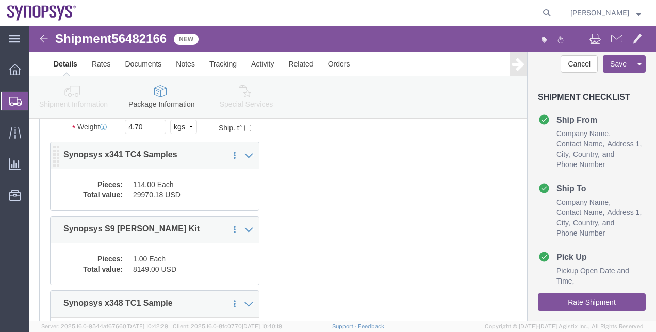
click dd "29970.18 USD"
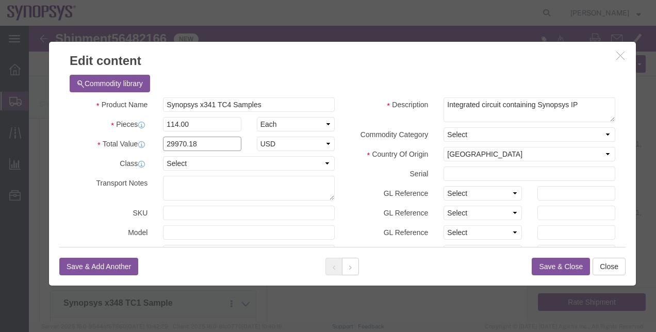
drag, startPoint x: 183, startPoint y: 121, endPoint x: 157, endPoint y: 116, distance: 26.6
click input "29970.18"
type input "29970.6"
click button "Save & Close"
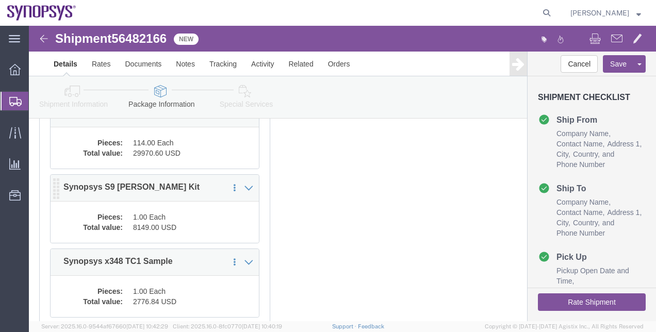
scroll to position [206, 0]
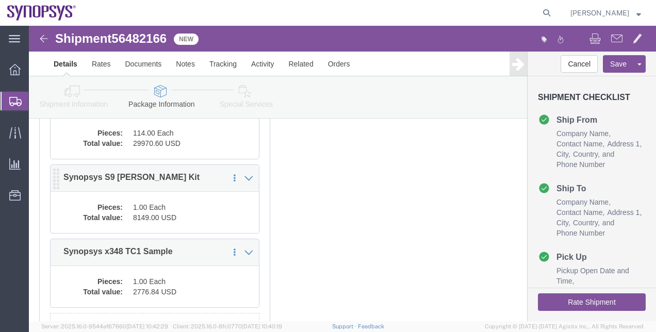
click dd "8149.00 USD"
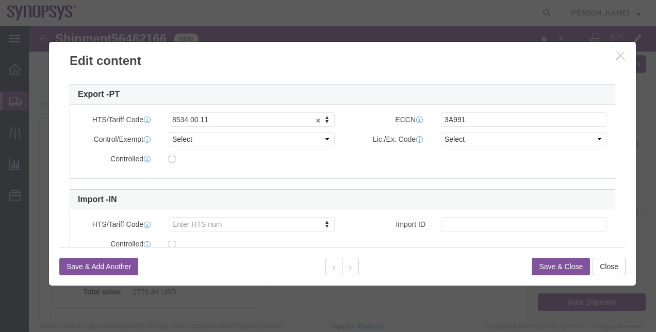
scroll to position [309, 0]
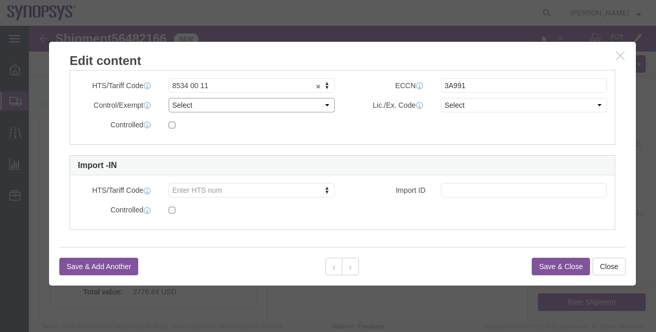
click select "Select ATF BIS DEA EPA FDA FTR ITAR OFAC Other (OPA)"
select select "BIS"
click select "Select ATF BIS DEA EPA FDA FTR ITAR OFAC Other (OPA)"
click select "Select AGR-Agricultural APP-Computers APR-Additional Permissive Exports AVS-Air…"
select select "NLR"
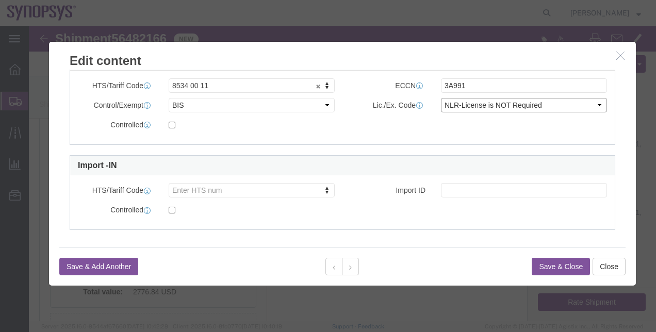
click select "Select AGR-Agricultural APP-Computers APR-Additional Permissive Exports AVS-Air…"
click button "Save & Close"
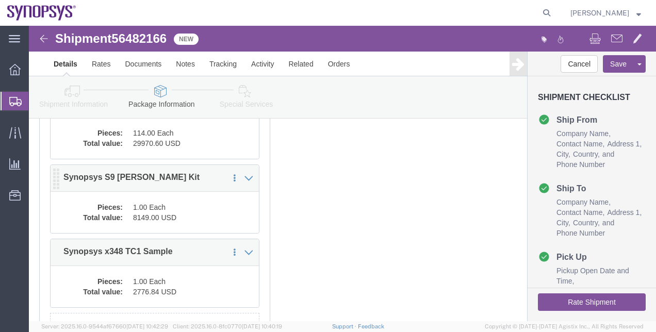
click dd "8149.00 USD"
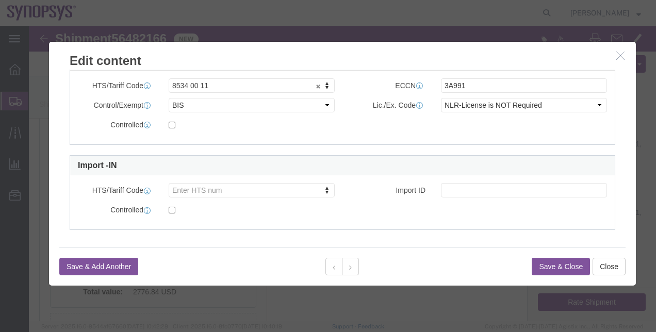
click h3 "Edit content"
click button "button"
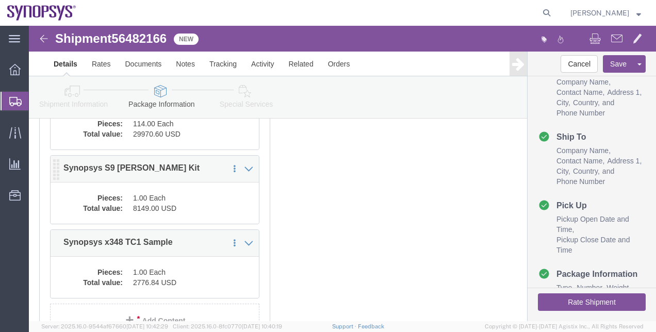
scroll to position [206, 0]
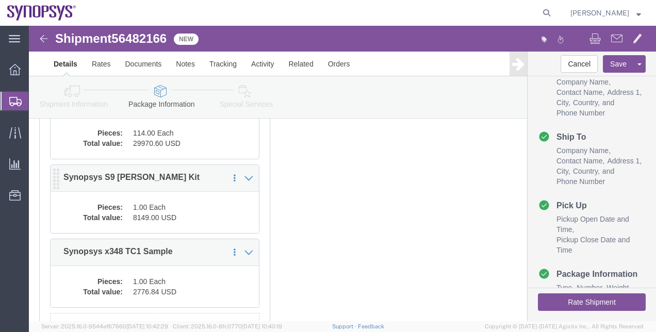
click dd "8149.00 USD"
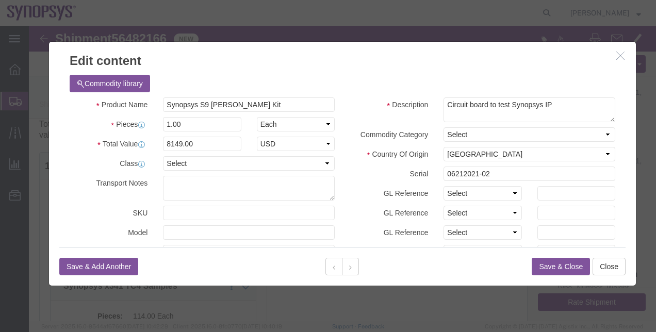
scroll to position [0, 0]
click icon "button"
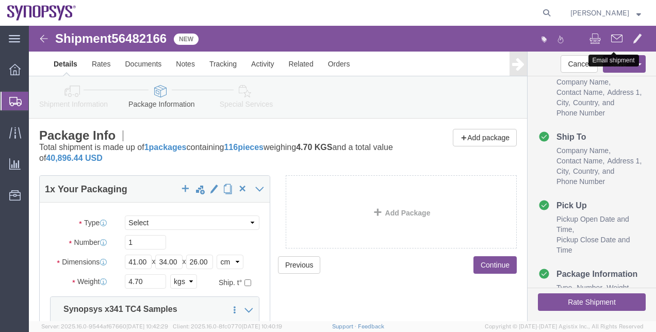
click span
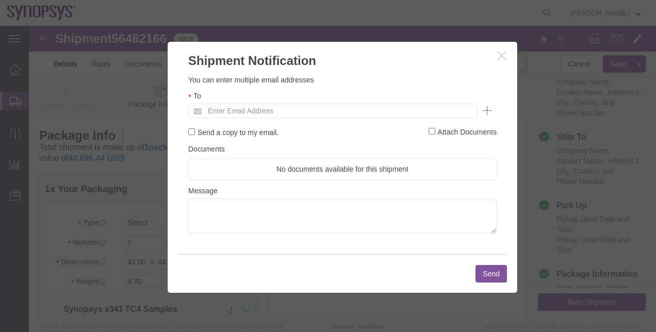
click icon "button"
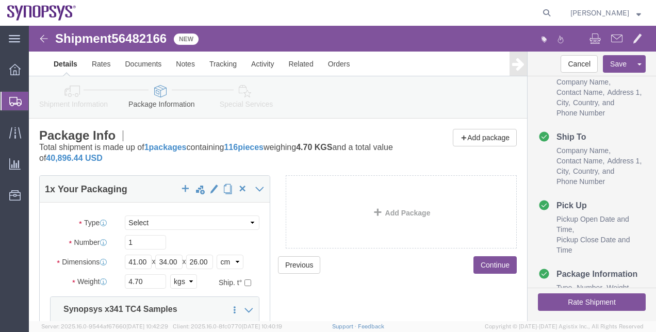
click div "Previous Continue"
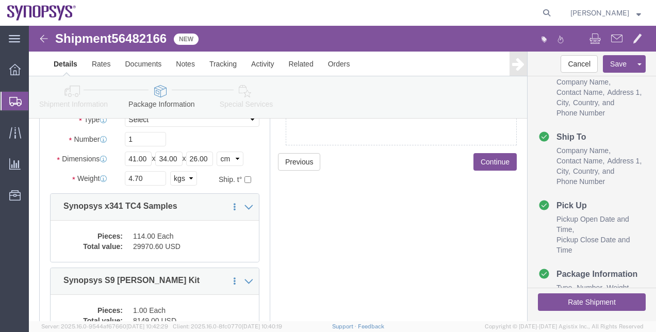
scroll to position [155, 0]
